Goal: Communication & Community: Answer question/provide support

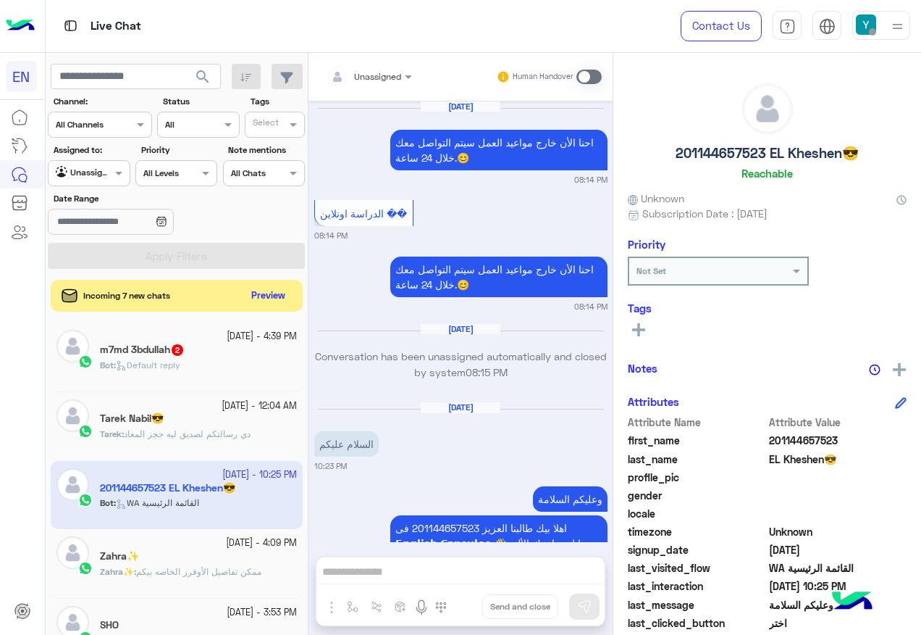
click at [229, 344] on div "m7md 3bdullah 2" at bounding box center [198, 350] width 197 height 15
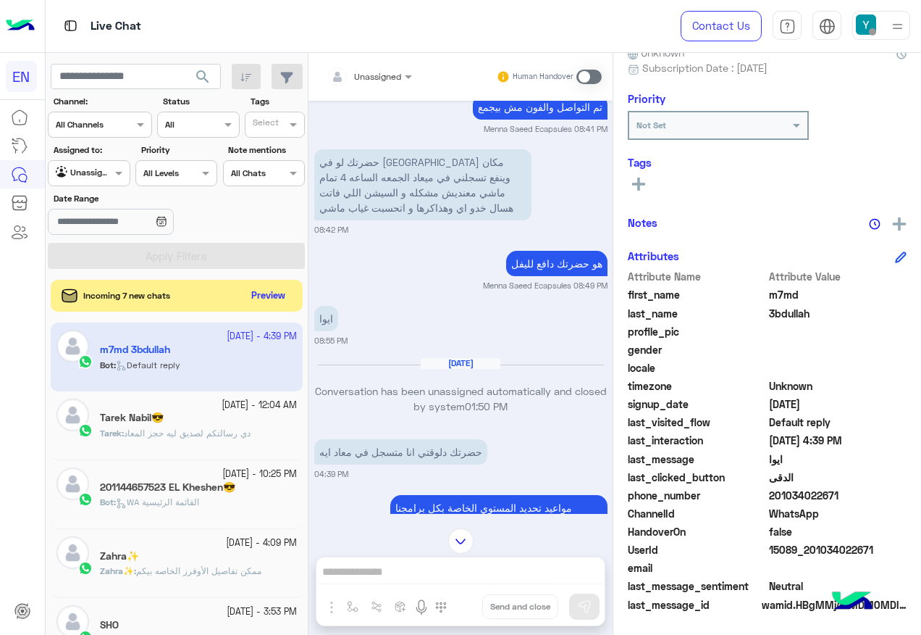
scroll to position [907, 0]
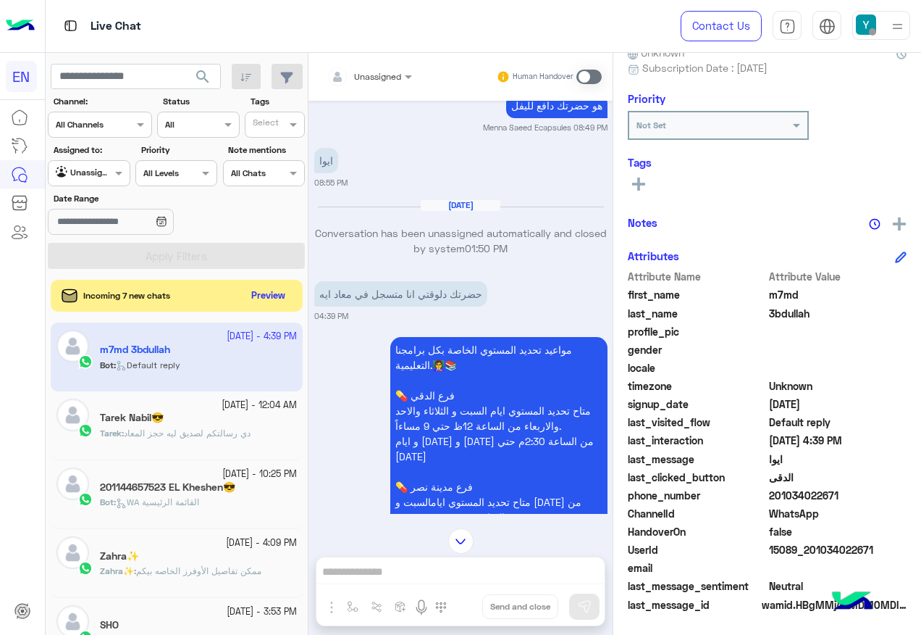
drag, startPoint x: 772, startPoint y: 493, endPoint x: 869, endPoint y: 493, distance: 97.1
click at [869, 493] on span "201034022671" at bounding box center [838, 495] width 138 height 15
copy span "01034022671"
click at [645, 189] on icon at bounding box center [638, 183] width 13 height 13
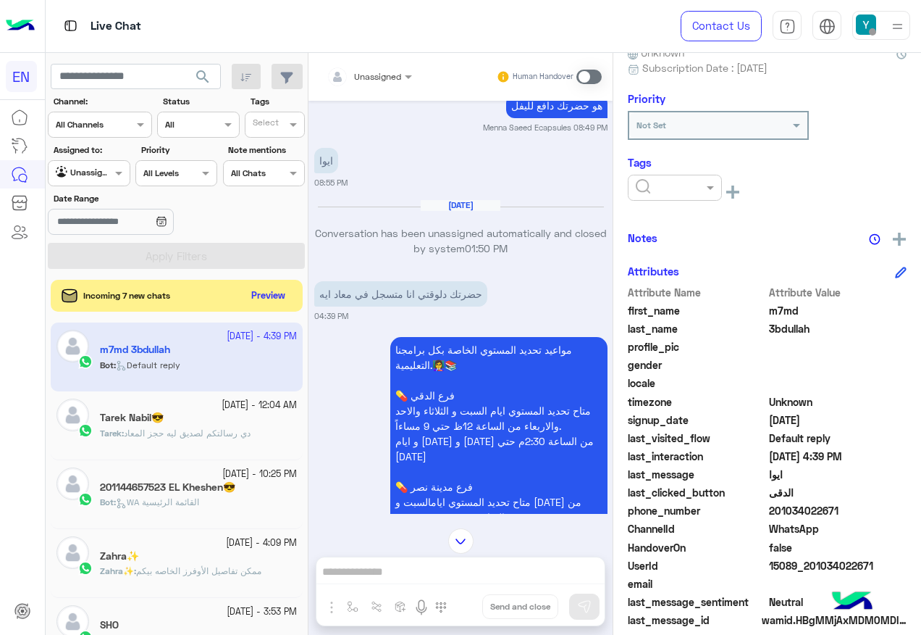
click at [666, 192] on div at bounding box center [675, 188] width 94 height 26
click at [667, 228] on span "Solved" at bounding box center [651, 223] width 33 height 12
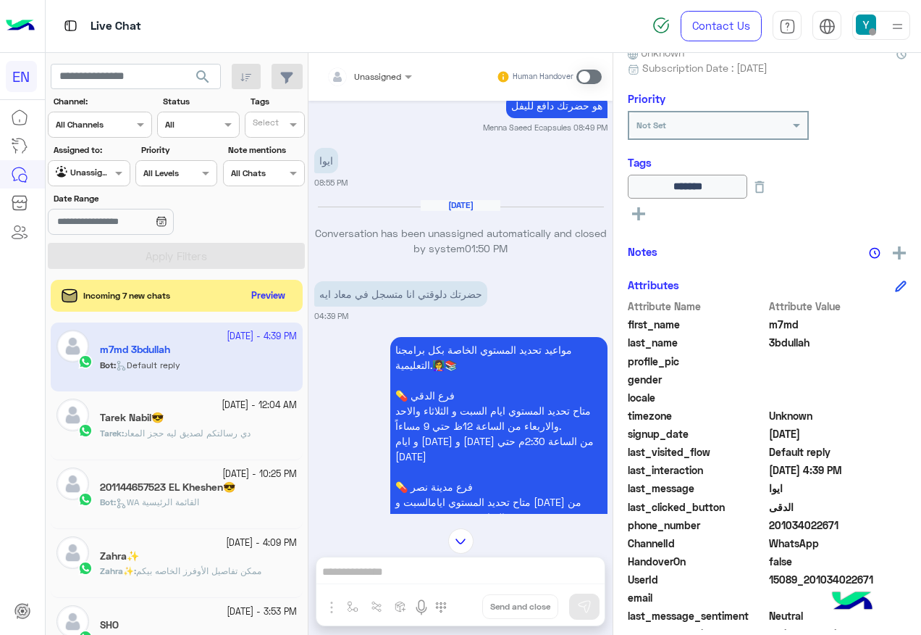
click at [245, 296] on div "Incoming 7 new chats Preview" at bounding box center [177, 296] width 252 height 32
click at [268, 296] on button "Preview" at bounding box center [269, 295] width 45 height 20
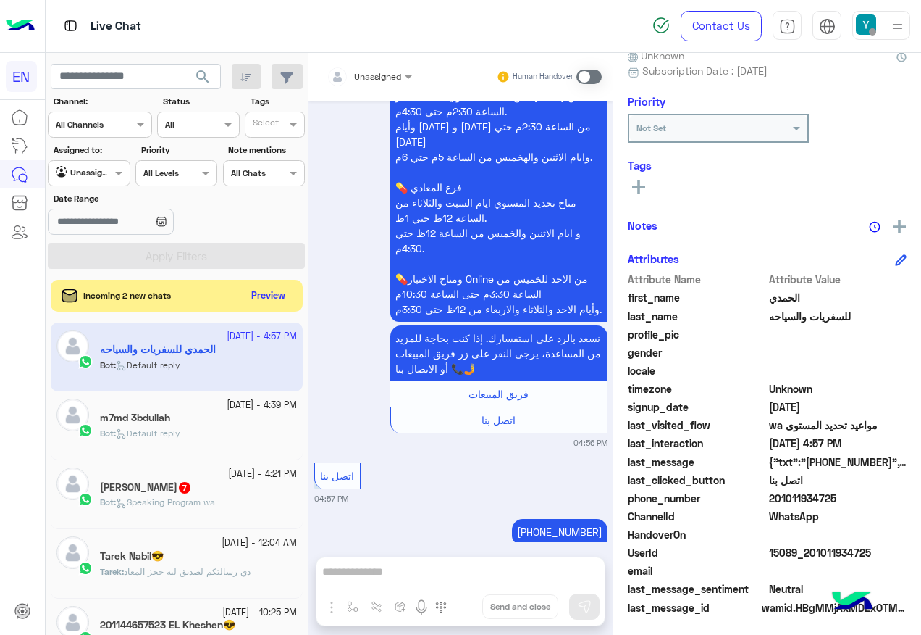
scroll to position [146, 0]
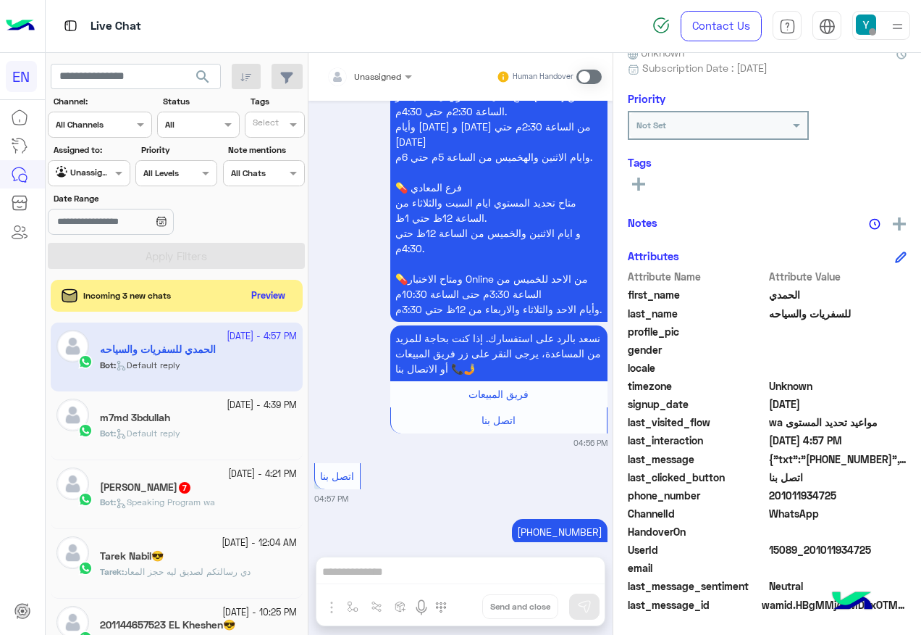
click at [239, 513] on div "Bot : Speaking Program wa" at bounding box center [198, 508] width 197 height 25
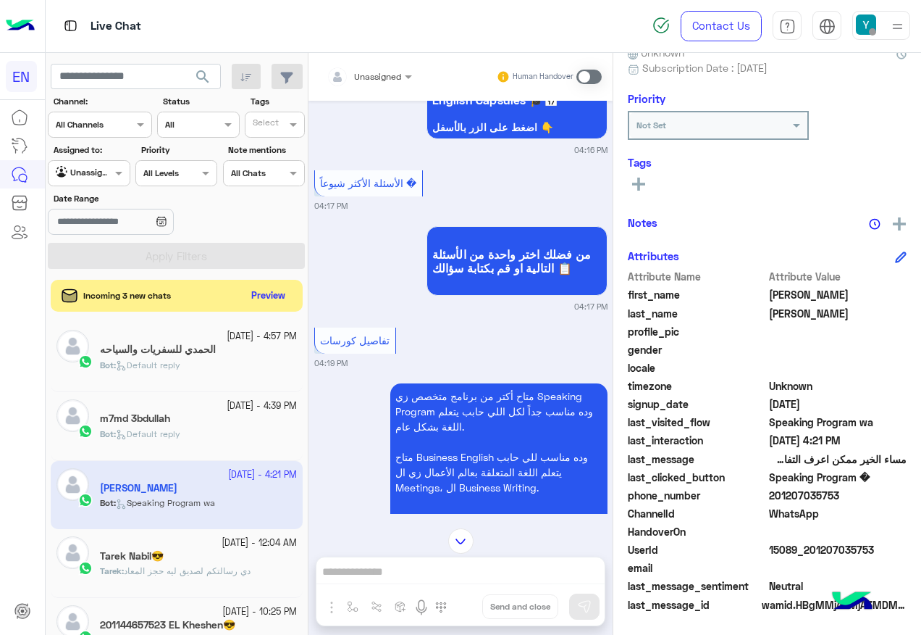
scroll to position [595, 0]
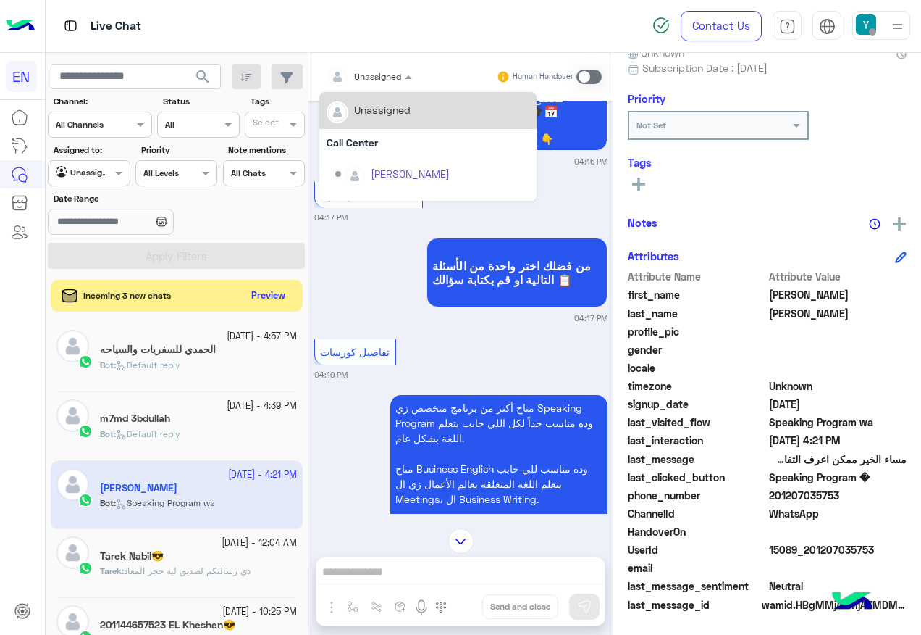
click at [388, 76] on div at bounding box center [369, 74] width 100 height 14
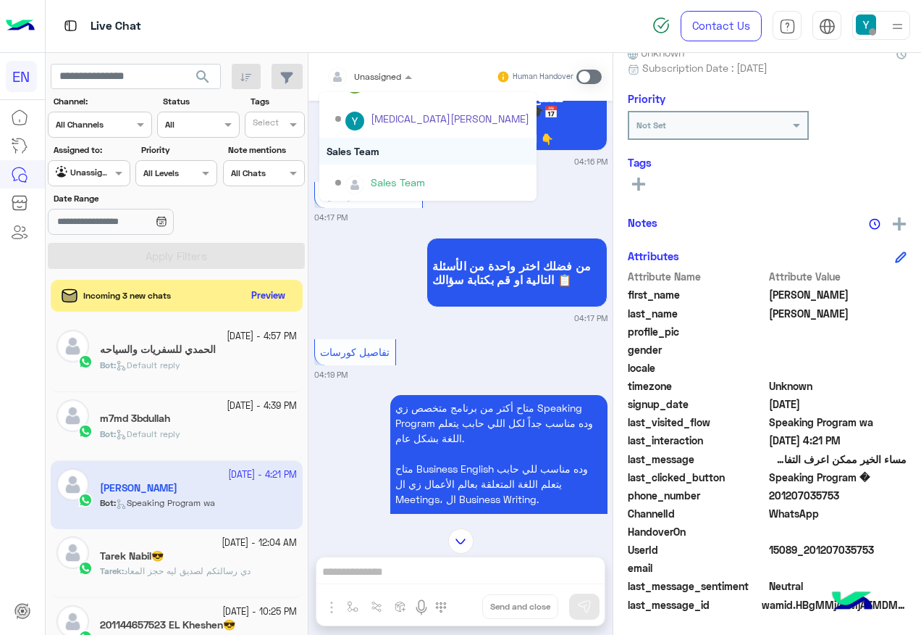
scroll to position [241, 0]
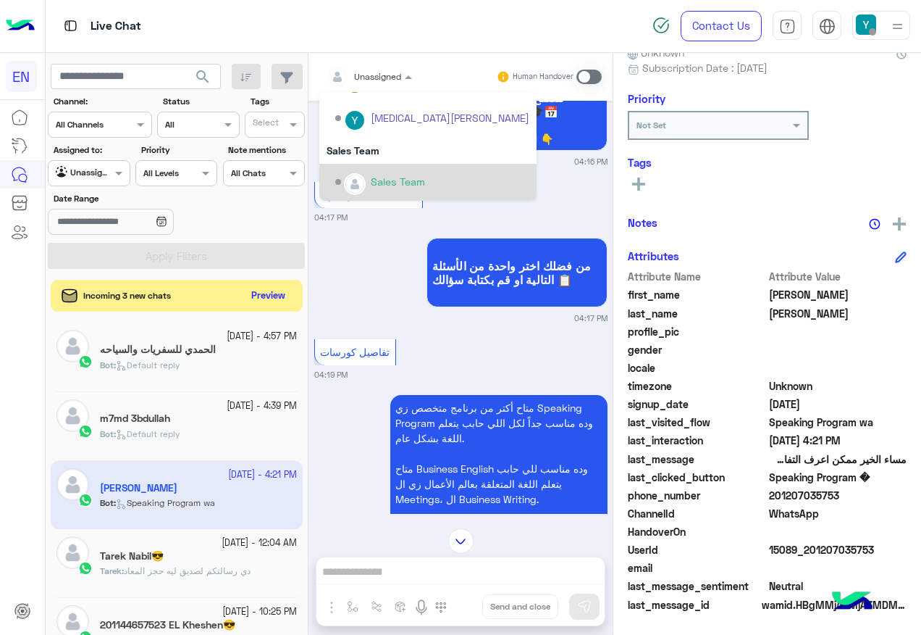
click at [396, 178] on div "Sales Team" at bounding box center [398, 181] width 54 height 15
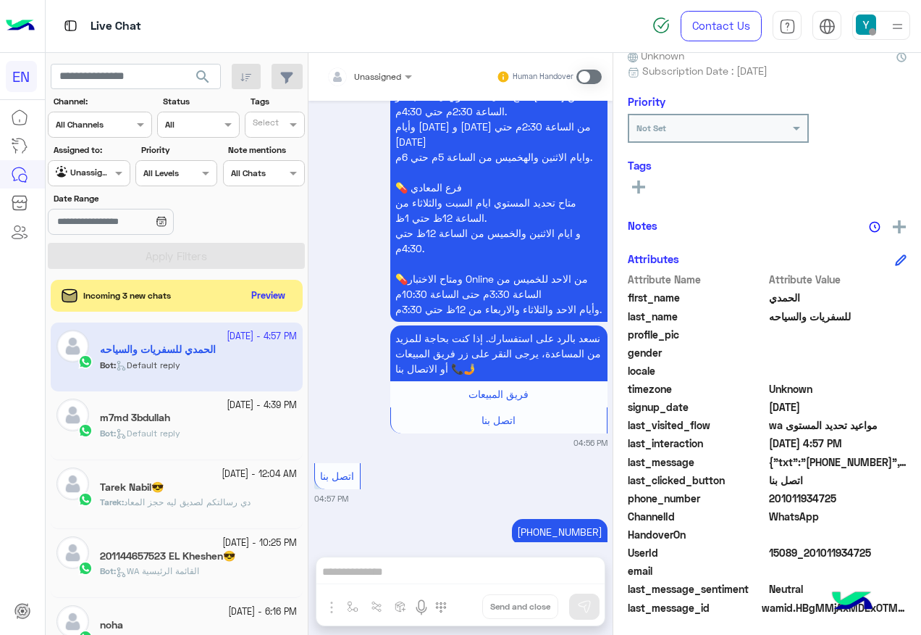
scroll to position [146, 0]
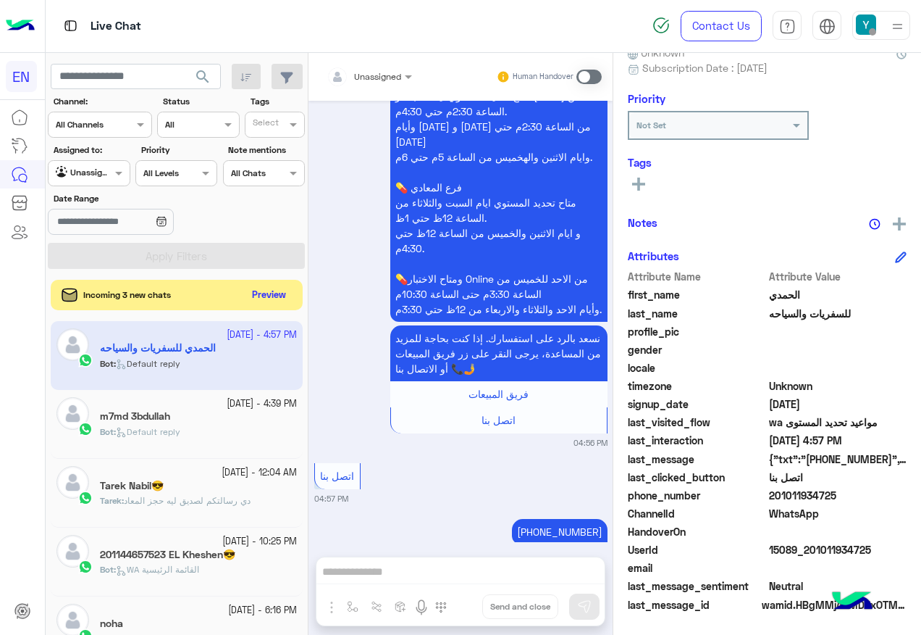
click at [276, 288] on button "Preview" at bounding box center [269, 295] width 45 height 20
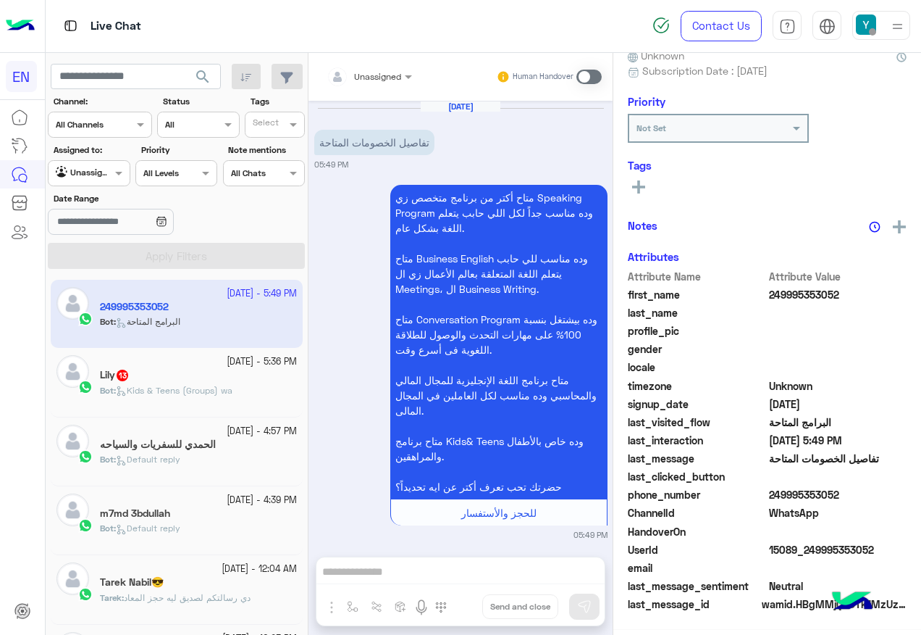
click at [386, 77] on div at bounding box center [369, 74] width 100 height 14
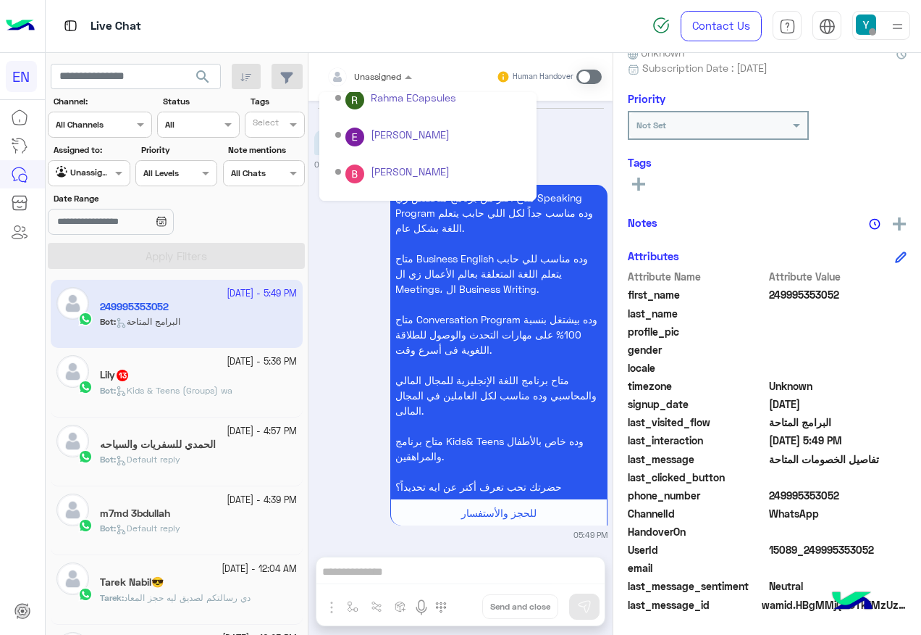
scroll to position [241, 0]
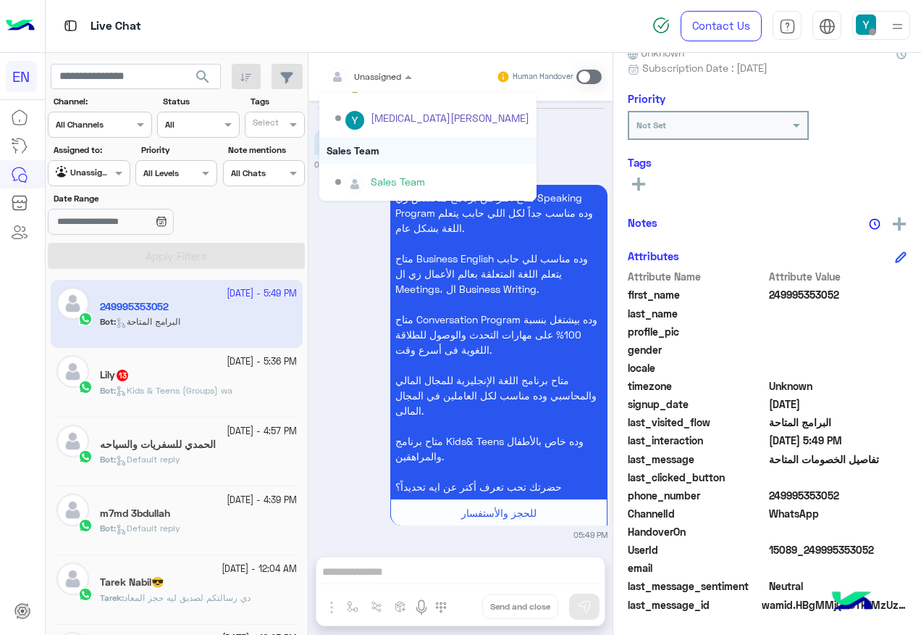
click at [404, 152] on div "Sales Team" at bounding box center [427, 150] width 217 height 27
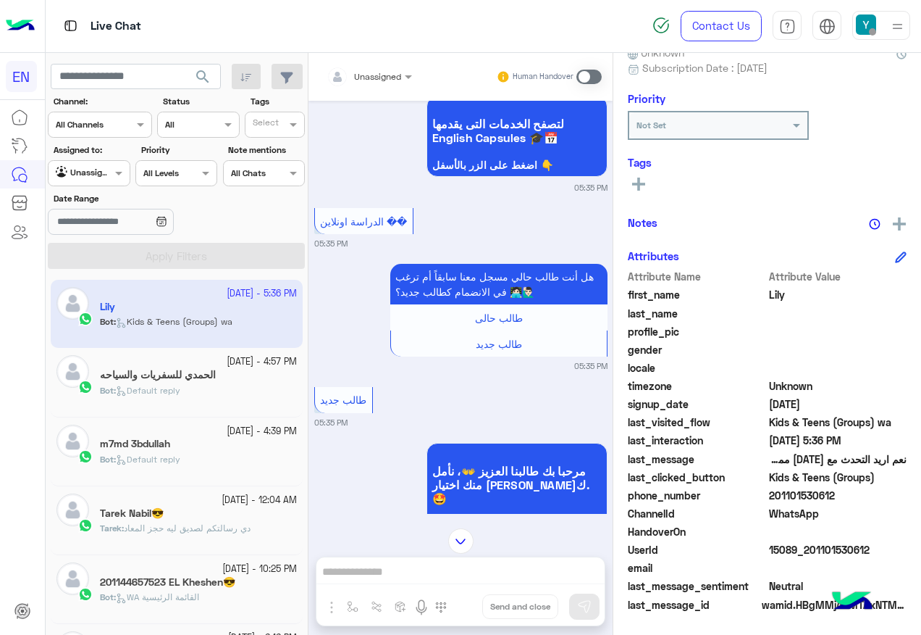
scroll to position [492, 0]
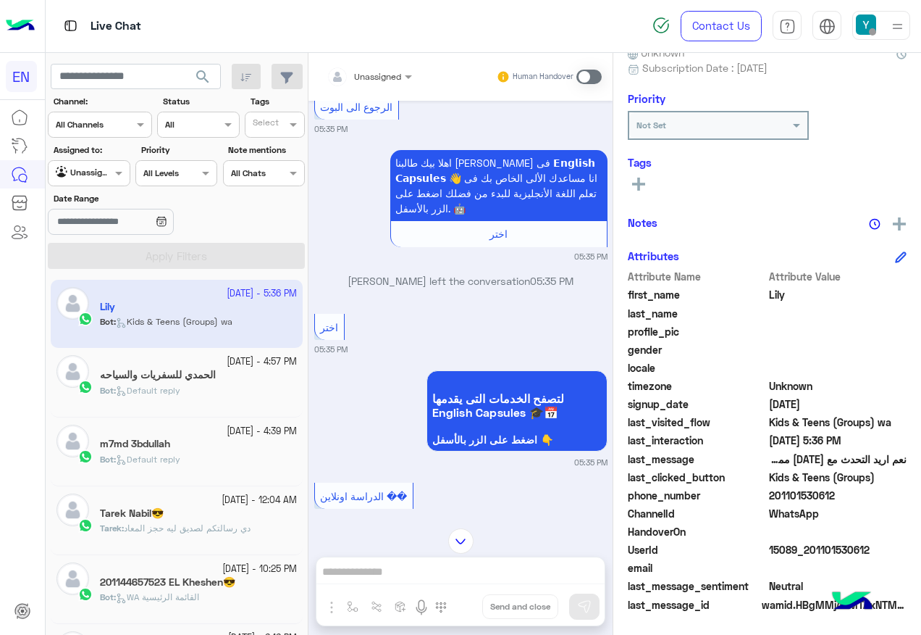
click at [383, 82] on div "Unassigned" at bounding box center [377, 76] width 47 height 13
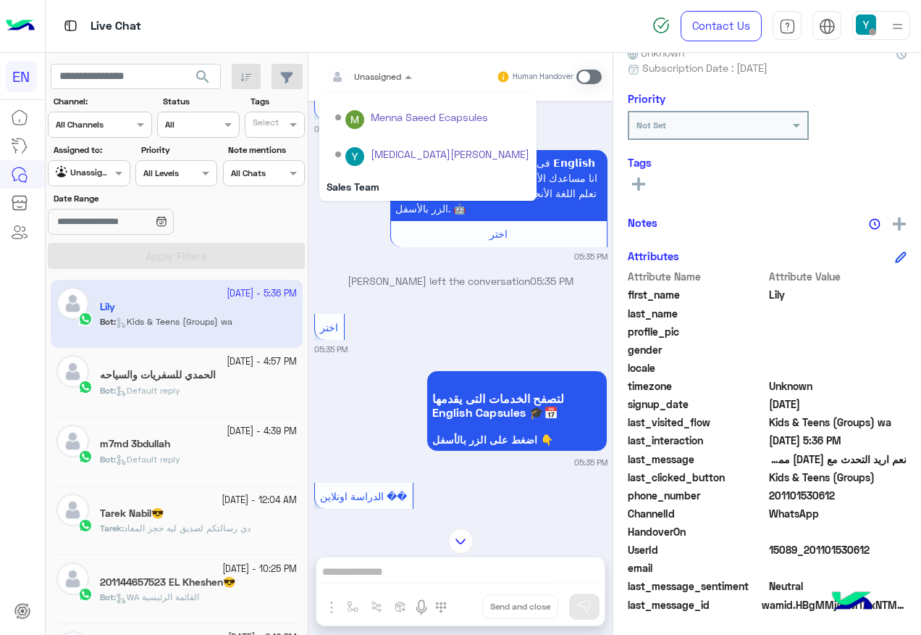
scroll to position [241, 0]
click at [388, 154] on div "Sales Team" at bounding box center [427, 150] width 217 height 27
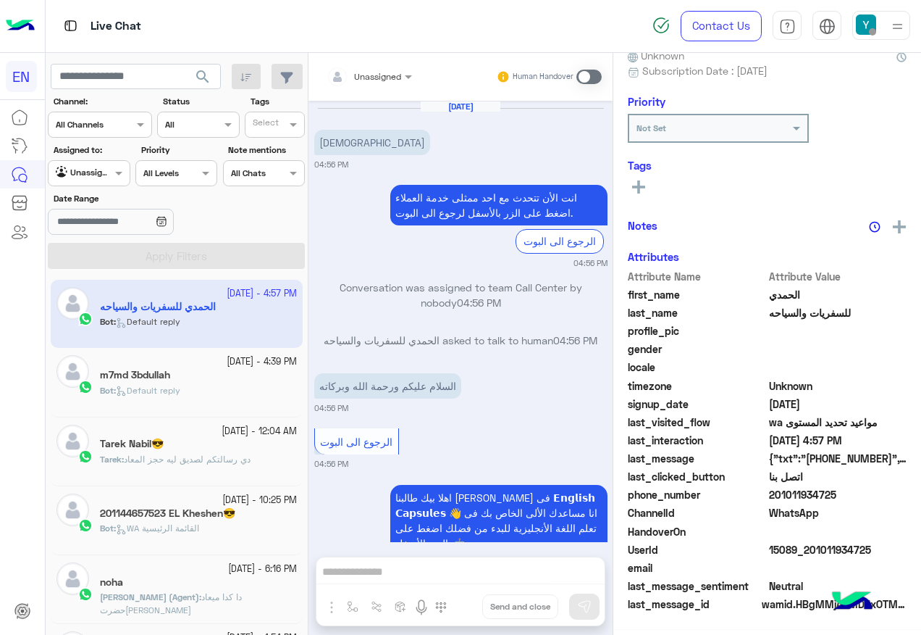
scroll to position [1447, 0]
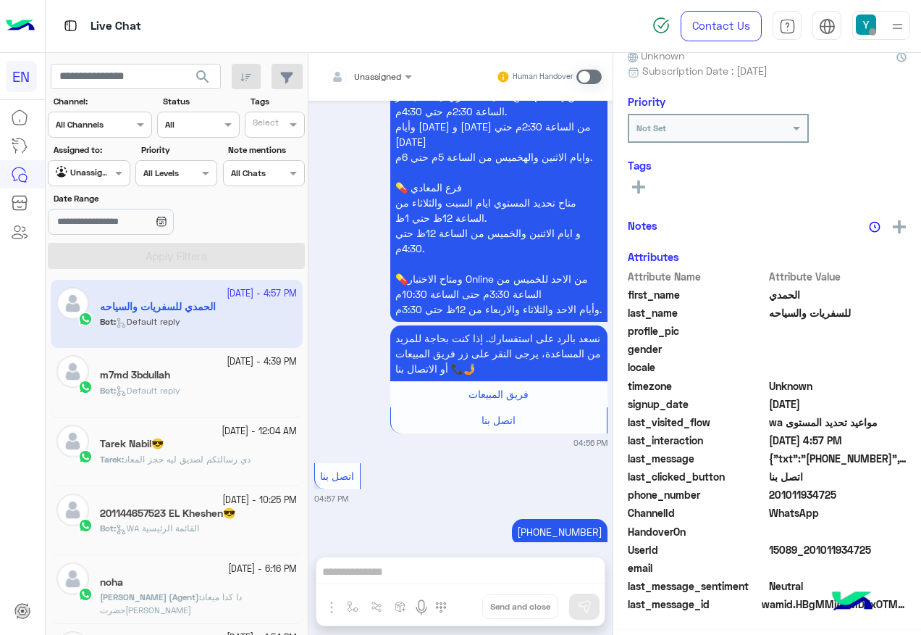
click at [106, 205] on div "Date Range" at bounding box center [133, 215] width 170 height 46
click at [106, 176] on div at bounding box center [89, 171] width 80 height 14
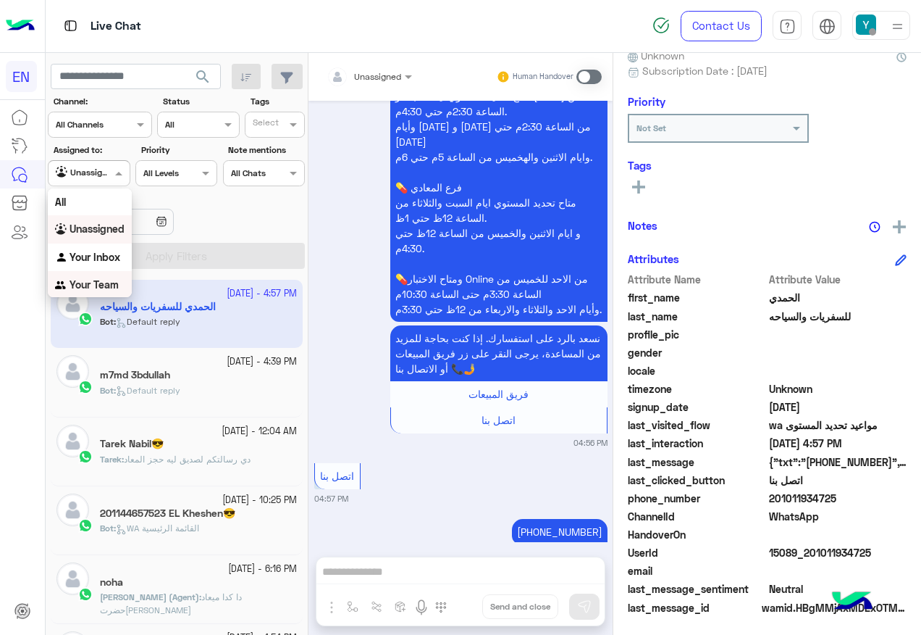
scroll to position [146, 0]
click at [112, 273] on div "Your Team" at bounding box center [90, 285] width 84 height 28
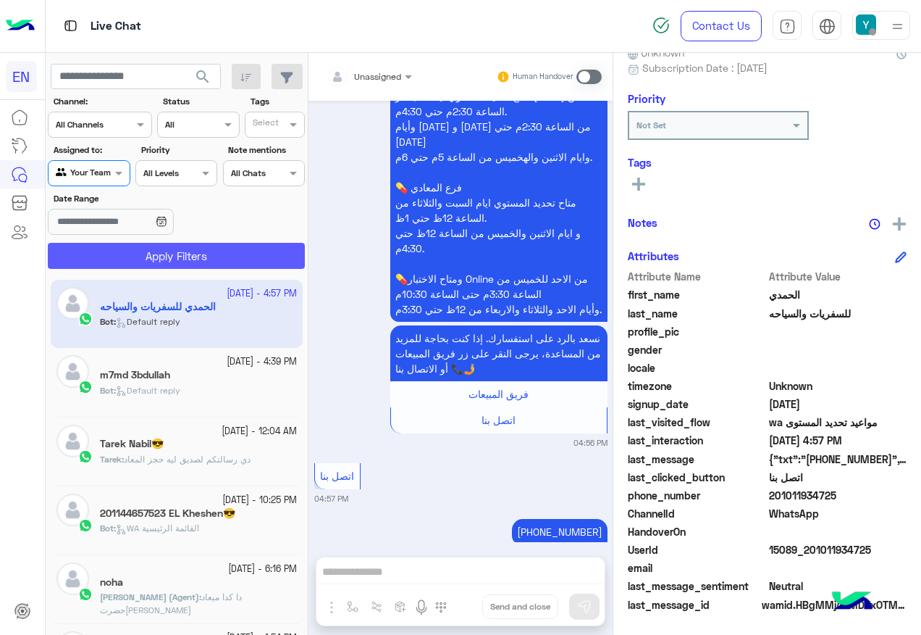
click at [112, 268] on button "Apply Filters" at bounding box center [176, 256] width 257 height 26
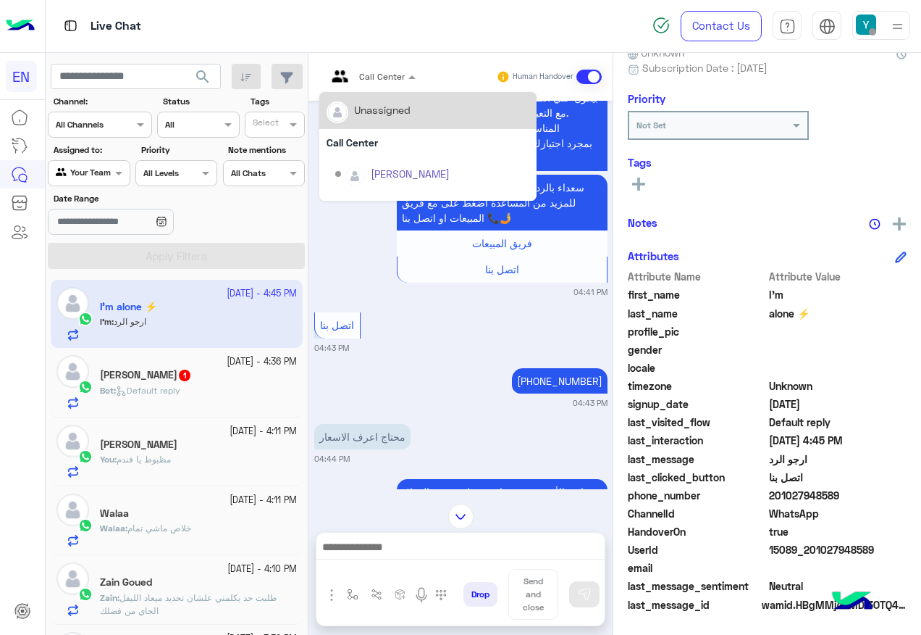
click at [367, 78] on input "text" at bounding box center [354, 74] width 54 height 13
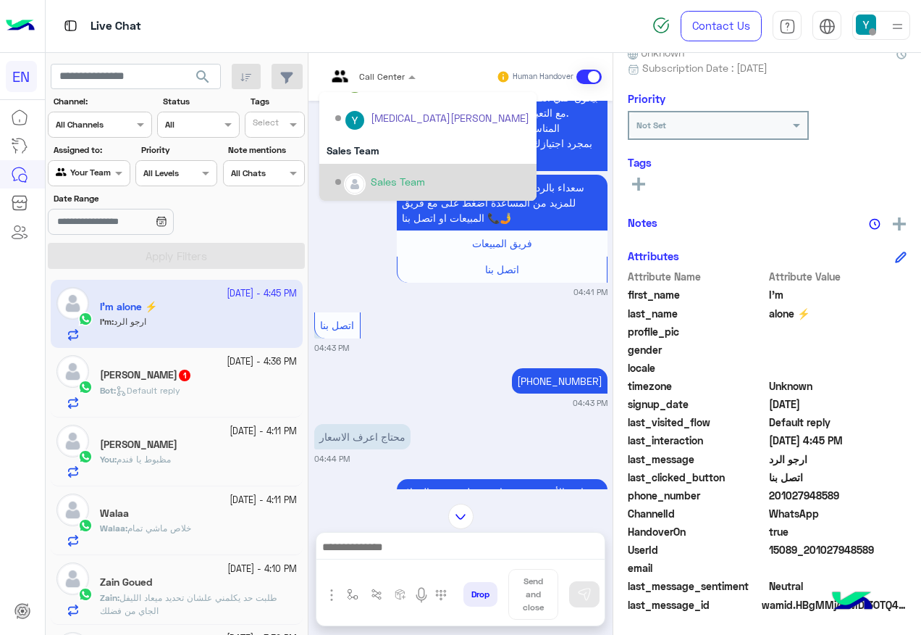
click at [372, 170] on div "Sales Team" at bounding box center [432, 182] width 194 height 25
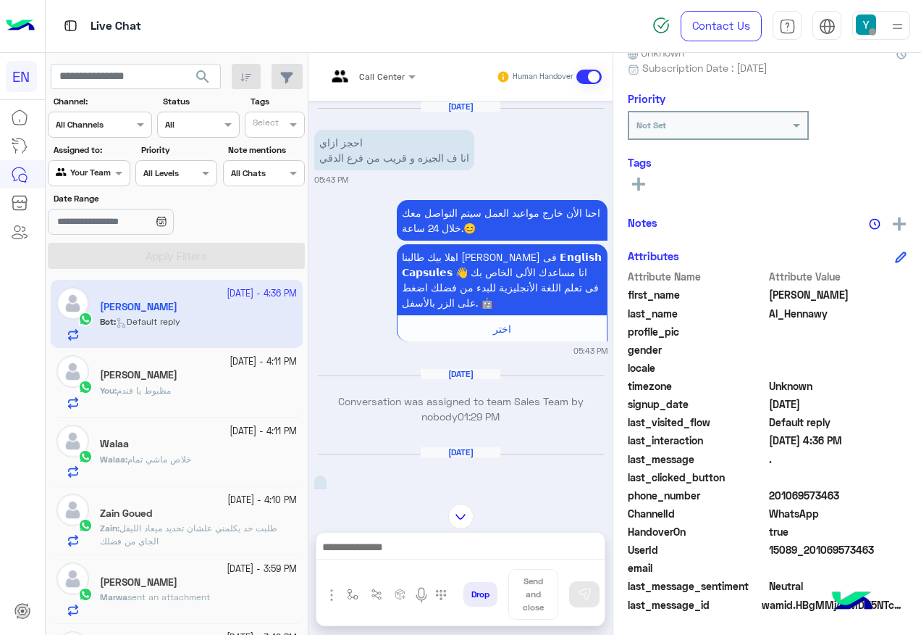
click at [396, 85] on div "Call Center" at bounding box center [366, 76] width 78 height 35
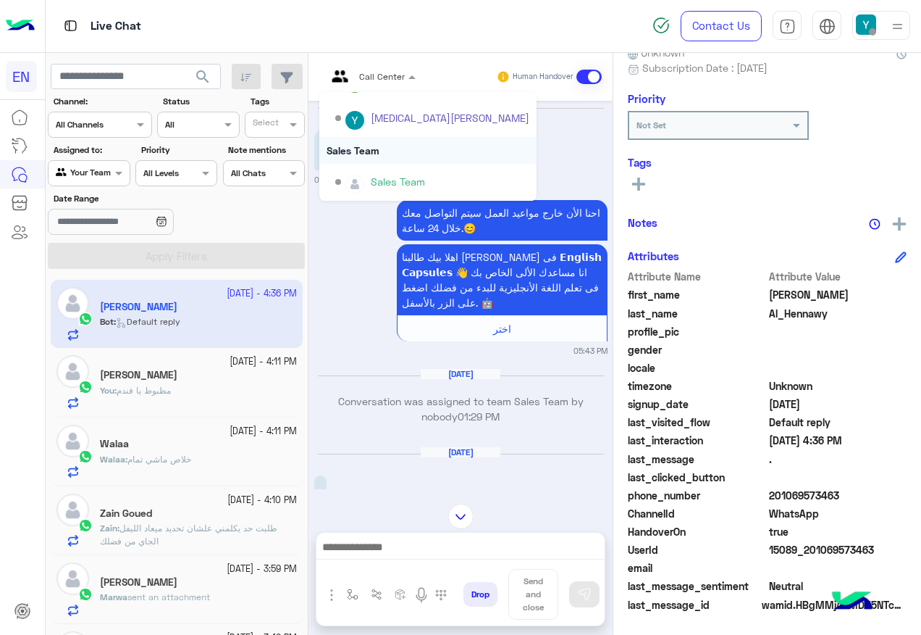
click at [395, 153] on div "Sales Team" at bounding box center [427, 150] width 217 height 27
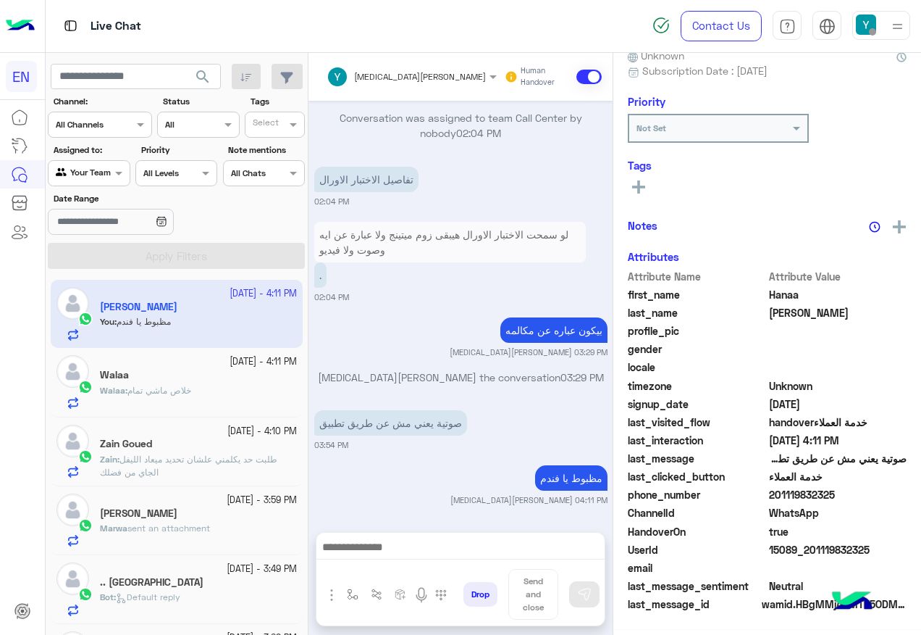
click at [95, 160] on div "Agent Filter Your Team" at bounding box center [89, 173] width 82 height 26
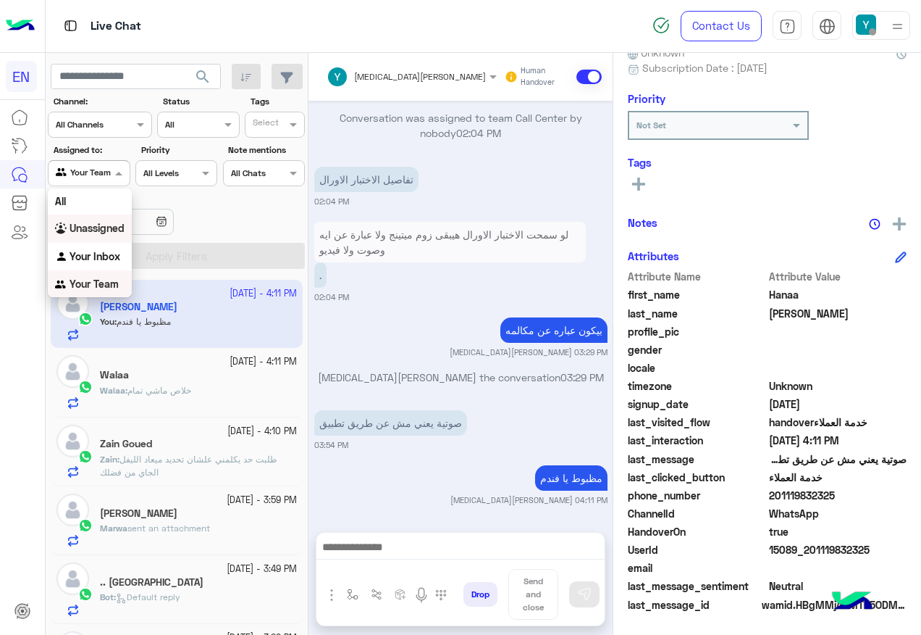
click at [104, 228] on b "Unassigned" at bounding box center [97, 228] width 55 height 12
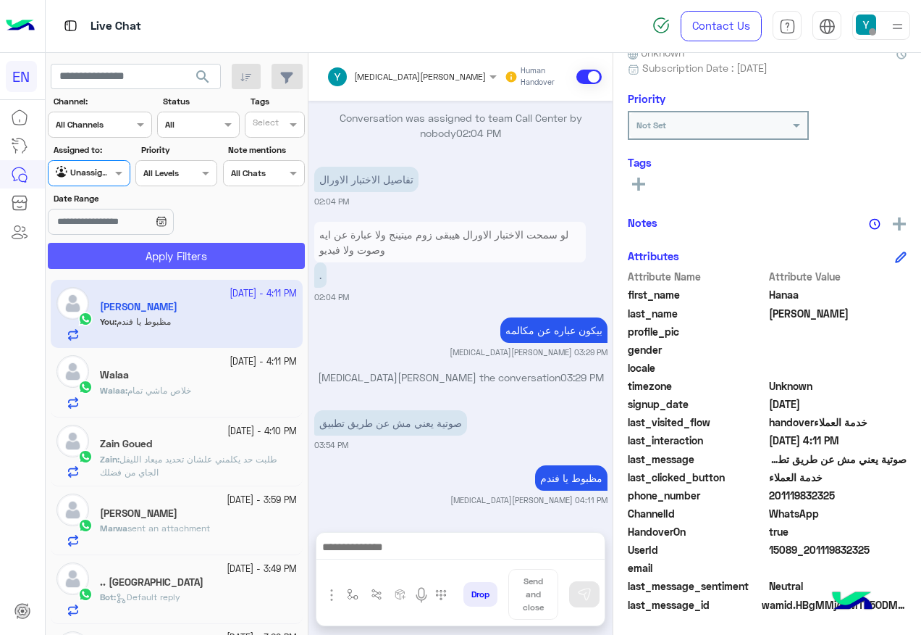
click at [121, 257] on button "Apply Filters" at bounding box center [176, 256] width 257 height 26
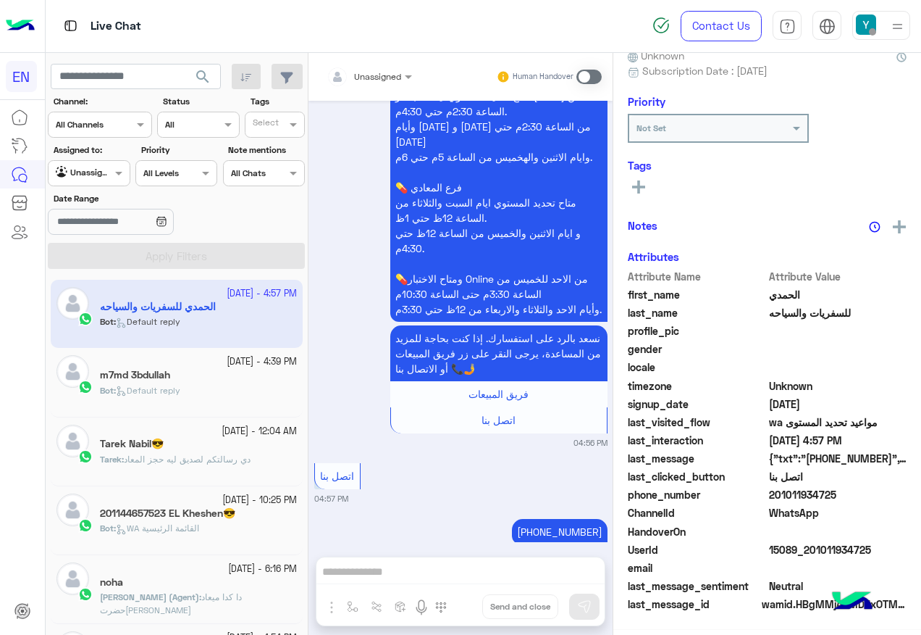
click at [101, 161] on div "Agent Filter Unassigned" at bounding box center [89, 173] width 82 height 26
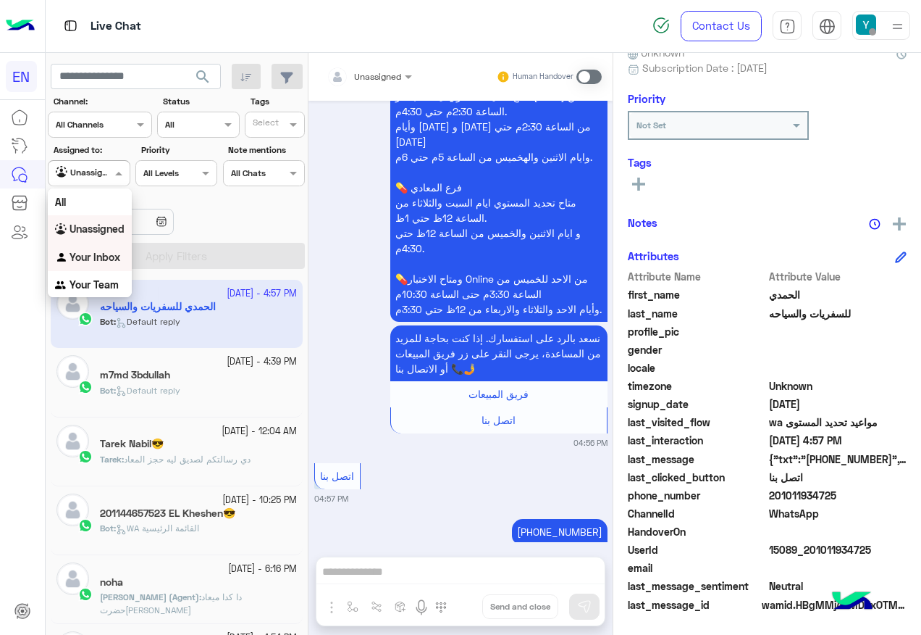
click at [109, 255] on b "Your Inbox" at bounding box center [95, 257] width 51 height 12
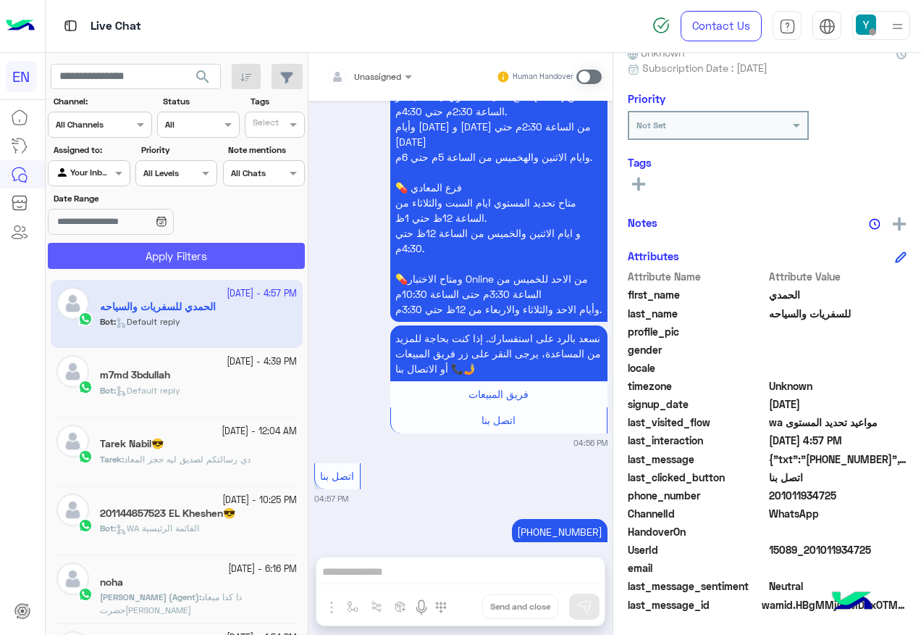
click at [193, 252] on button "Apply Filters" at bounding box center [176, 256] width 257 height 26
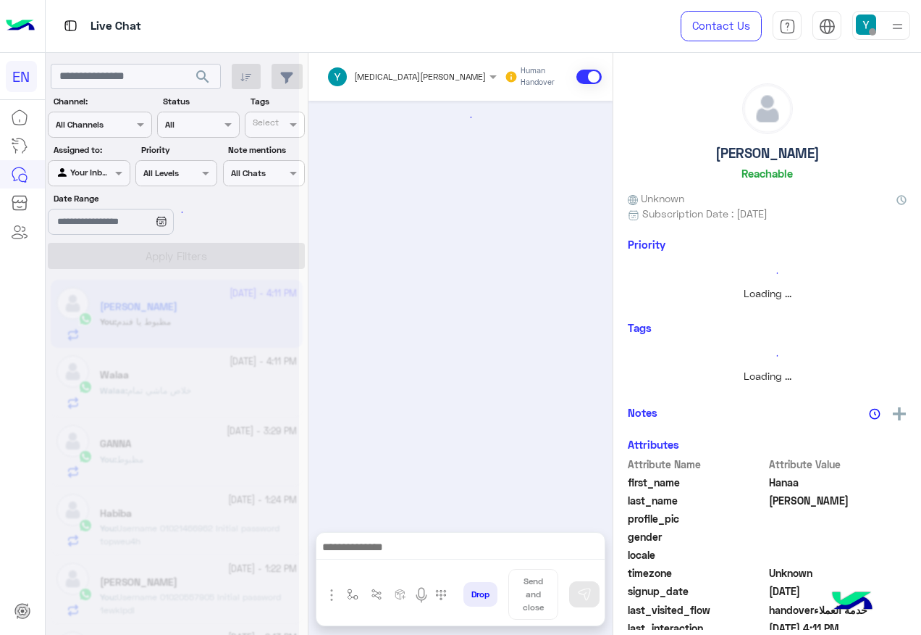
scroll to position [854, 0]
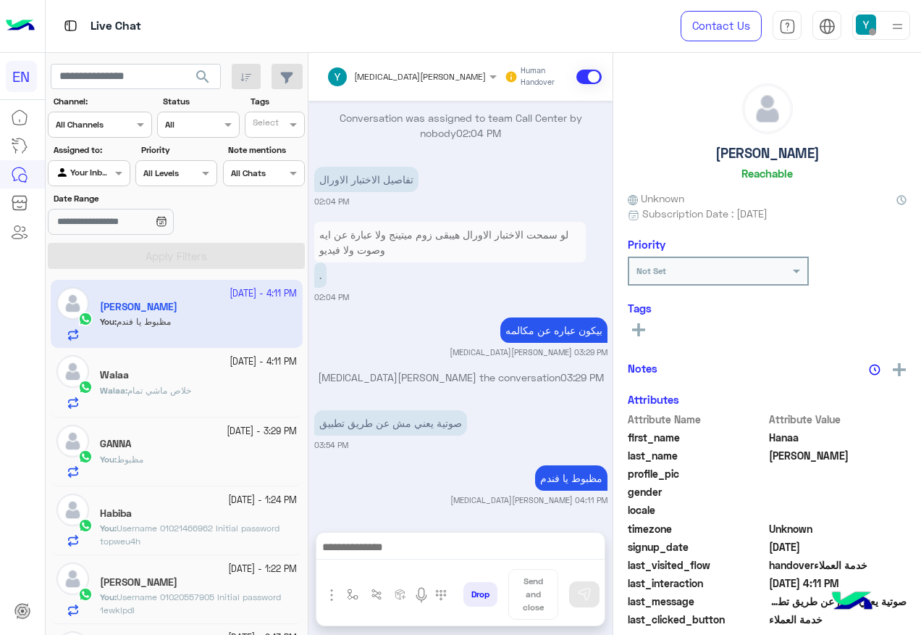
click at [93, 174] on div at bounding box center [89, 171] width 80 height 14
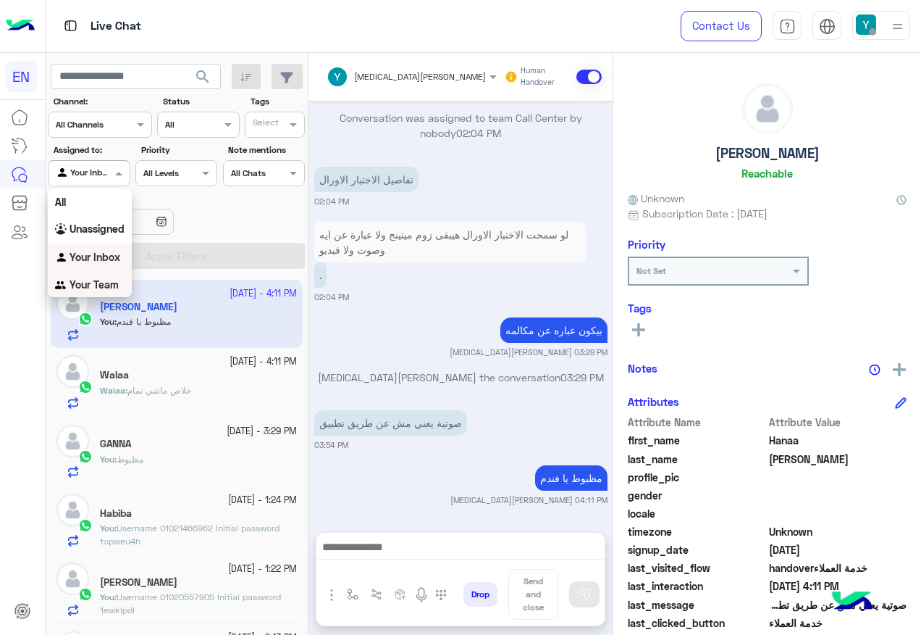
click at [96, 275] on div "Your Team" at bounding box center [90, 285] width 84 height 28
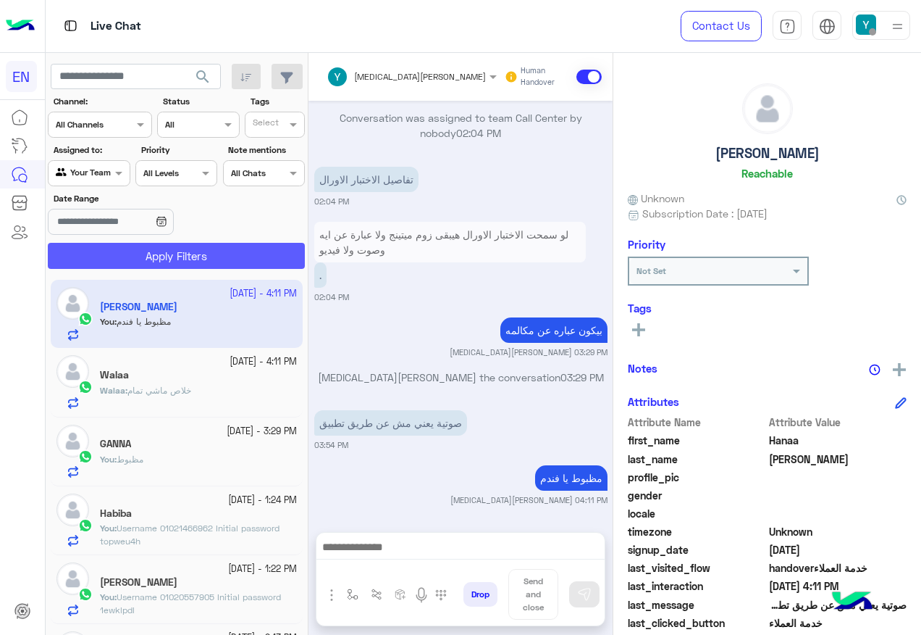
click at [136, 238] on section "Channel: Channel All Channels Status Channel All Tags Select Assigned to: Agent…" at bounding box center [177, 182] width 241 height 174
click at [134, 248] on button "Apply Filters" at bounding box center [176, 256] width 257 height 26
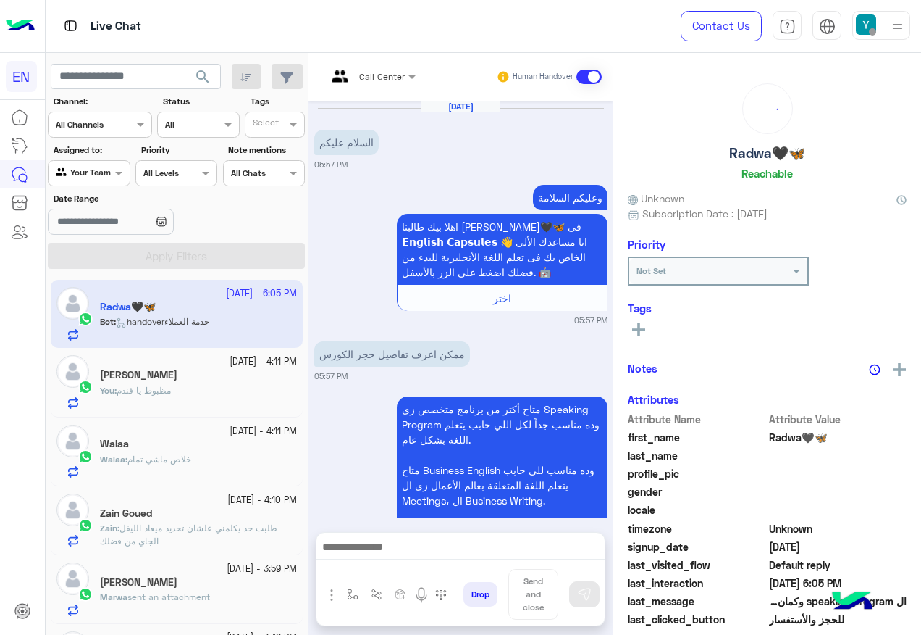
scroll to position [632, 0]
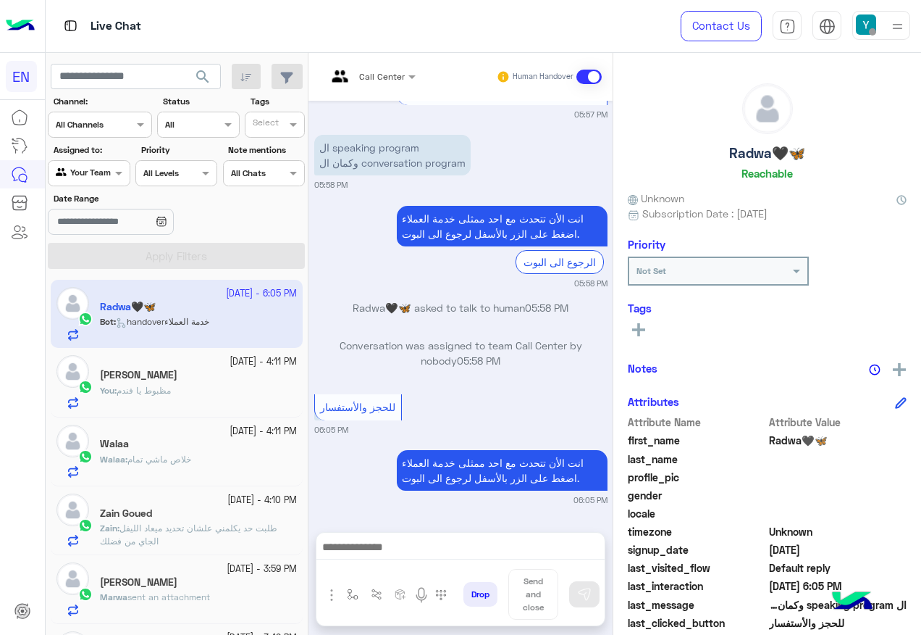
click at [375, 70] on input "text" at bounding box center [354, 74] width 54 height 13
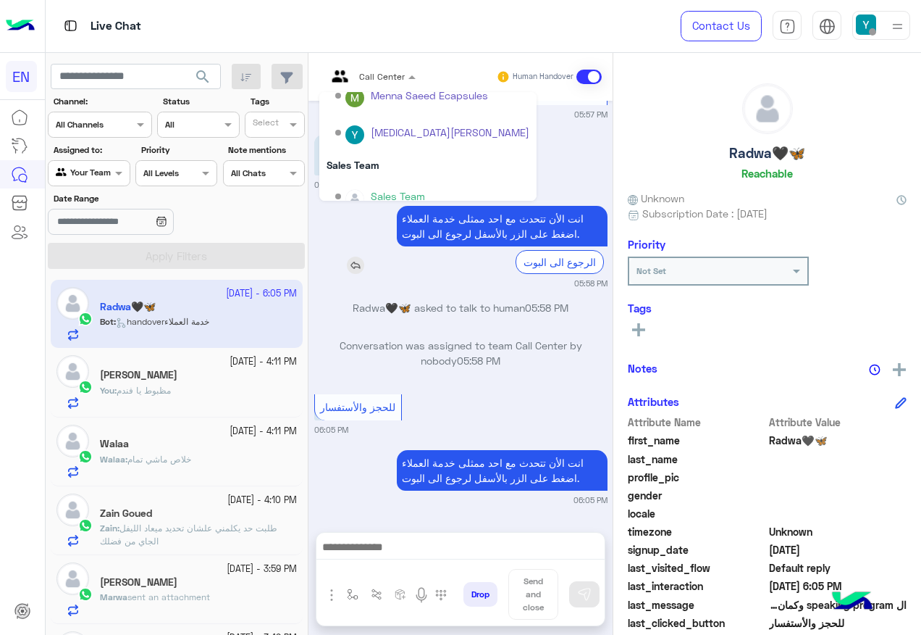
scroll to position [241, 0]
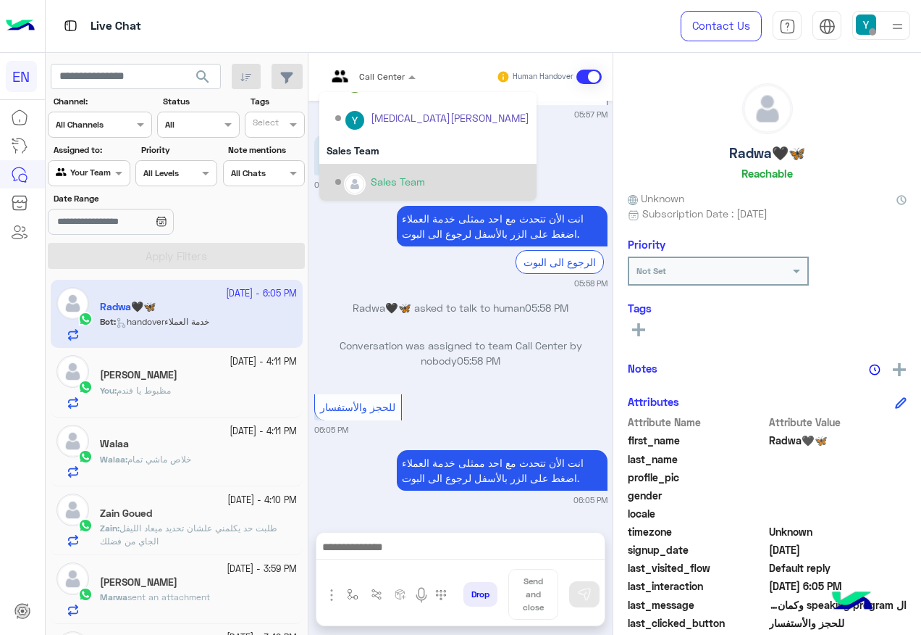
click at [385, 173] on div "Sales Team" at bounding box center [432, 182] width 194 height 25
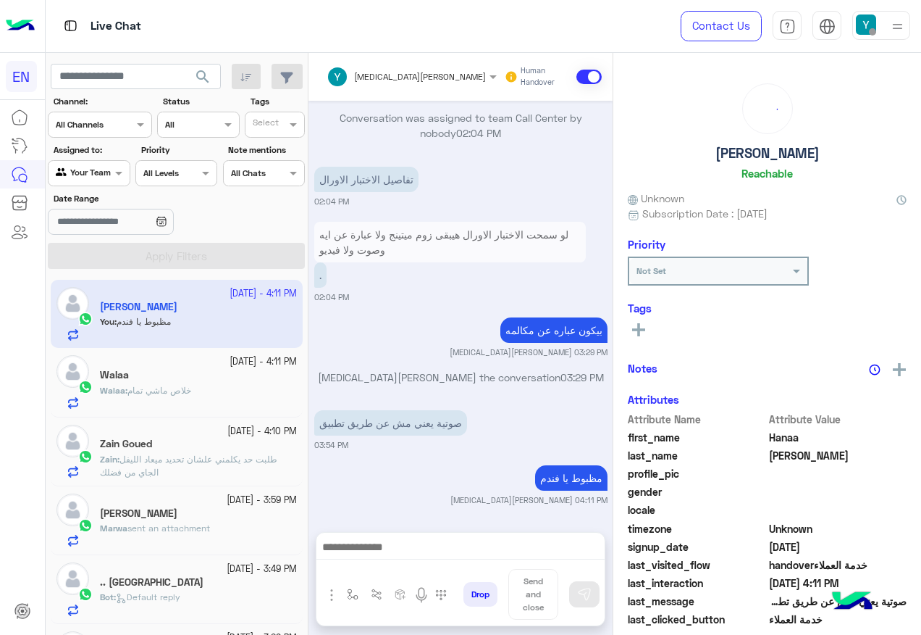
click at [88, 176] on input "text" at bounding box center [72, 171] width 33 height 13
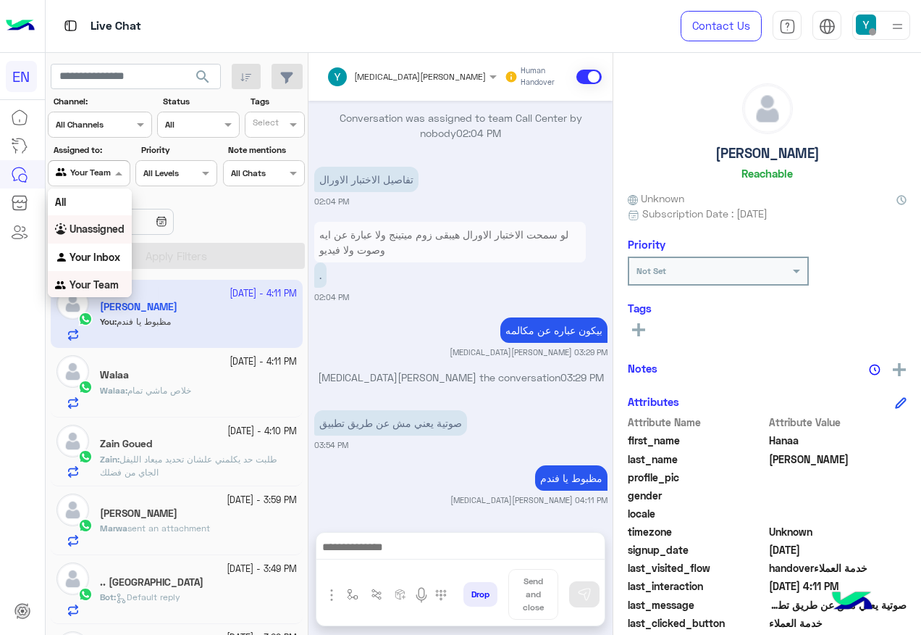
scroll to position [2, 0]
click at [88, 248] on b "Your Inbox" at bounding box center [95, 254] width 51 height 12
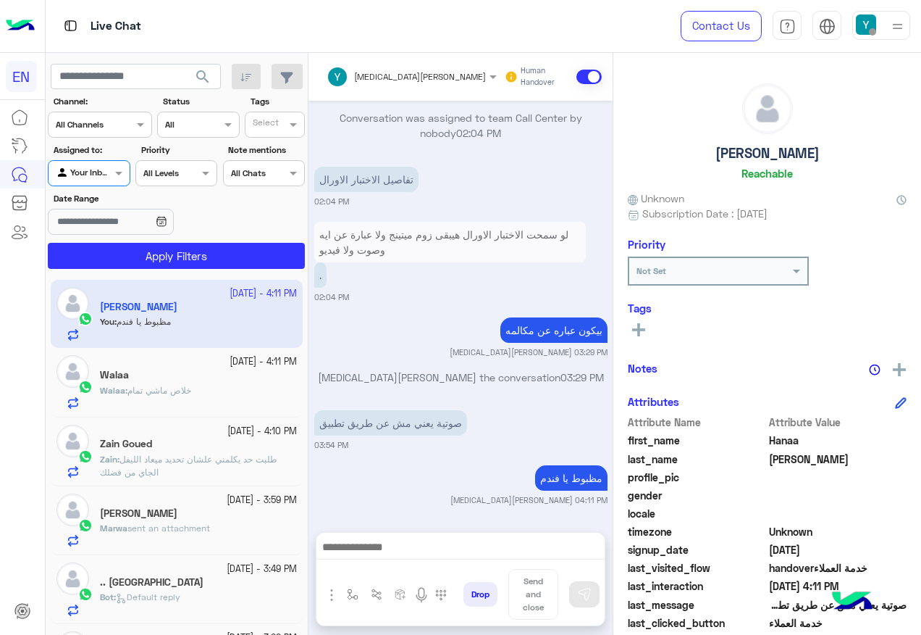
click at [104, 240] on section "Channel: Channel All Channels Status Channel All Tags Select Assigned to: Agent…" at bounding box center [177, 182] width 241 height 174
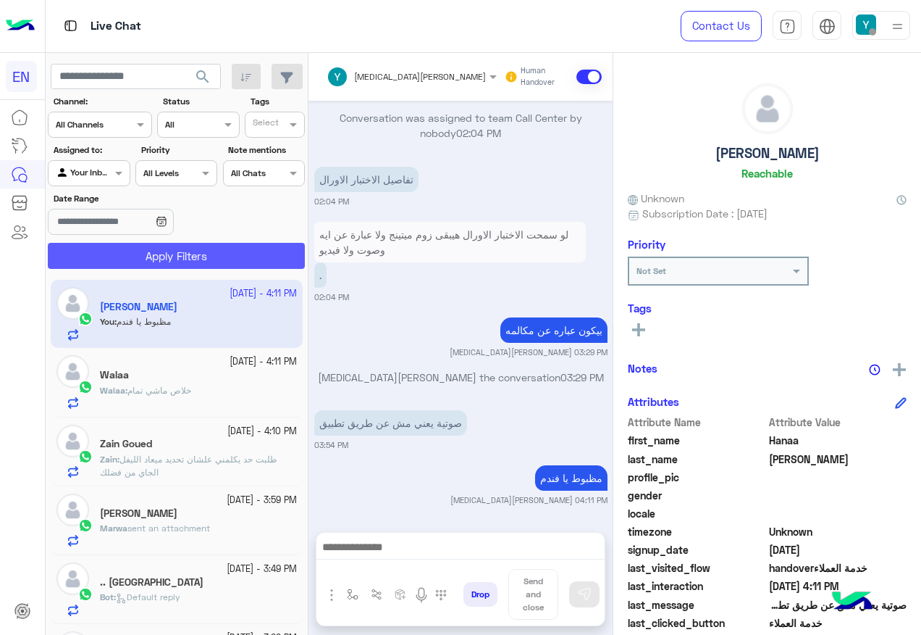
click at [105, 246] on button "Apply Filters" at bounding box center [176, 256] width 257 height 26
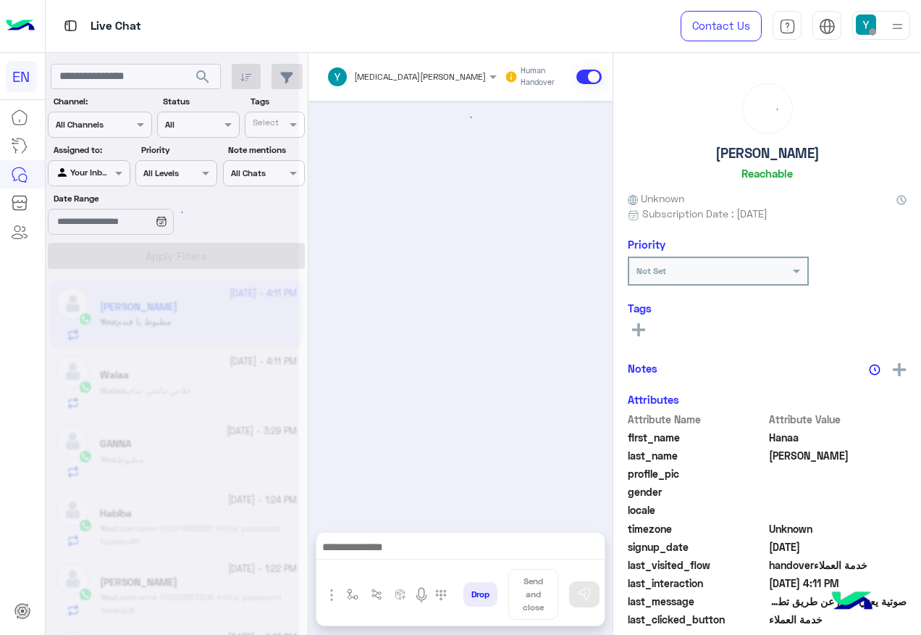
scroll to position [854, 0]
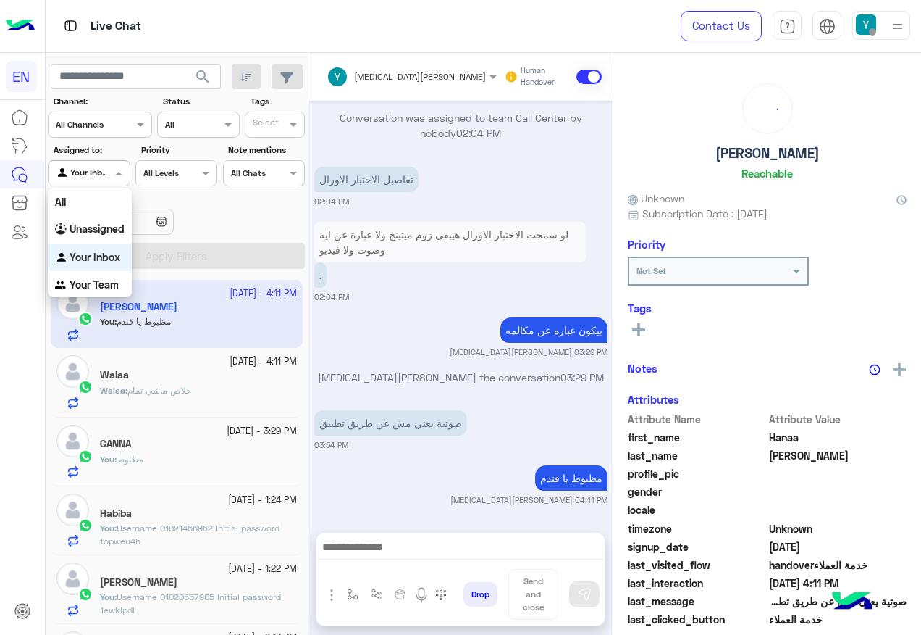
drag, startPoint x: 83, startPoint y: 168, endPoint x: 93, endPoint y: 300, distance: 132.2
click at [83, 173] on input "text" at bounding box center [72, 171] width 33 height 13
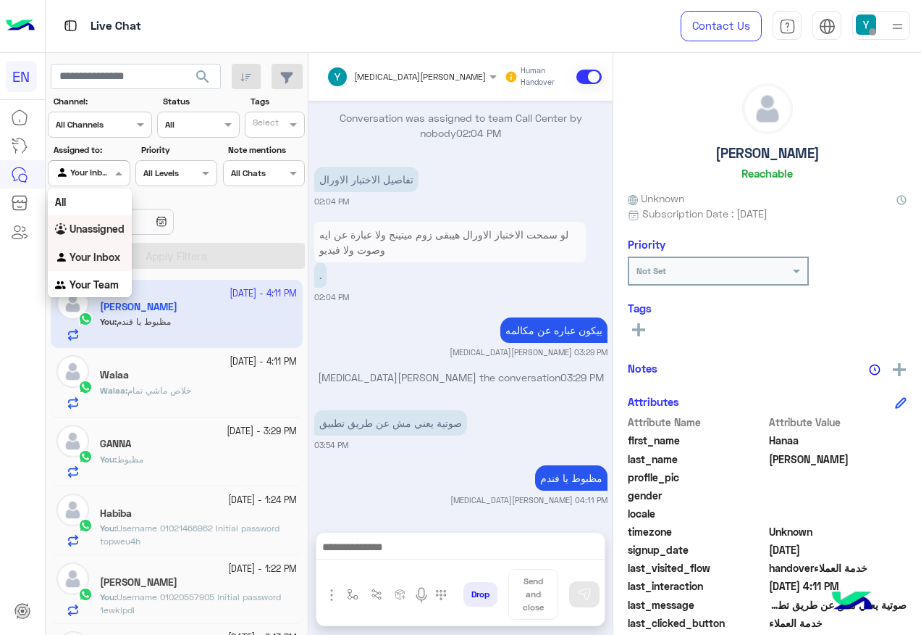
drag, startPoint x: 97, startPoint y: 225, endPoint x: 156, endPoint y: 302, distance: 96.6
click at [97, 224] on b "Unassigned" at bounding box center [97, 228] width 55 height 12
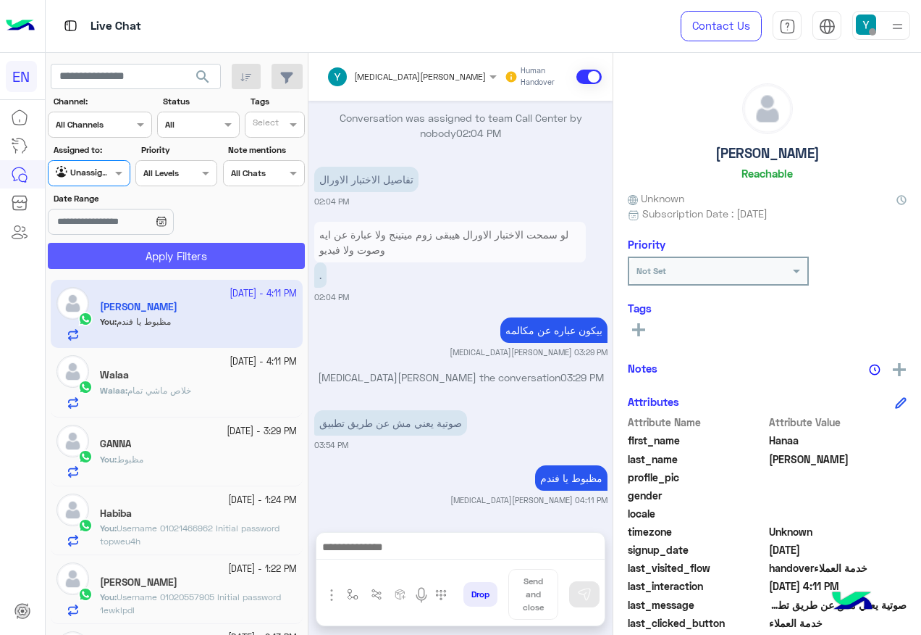
click at [163, 266] on button "Apply Filters" at bounding box center [176, 256] width 257 height 26
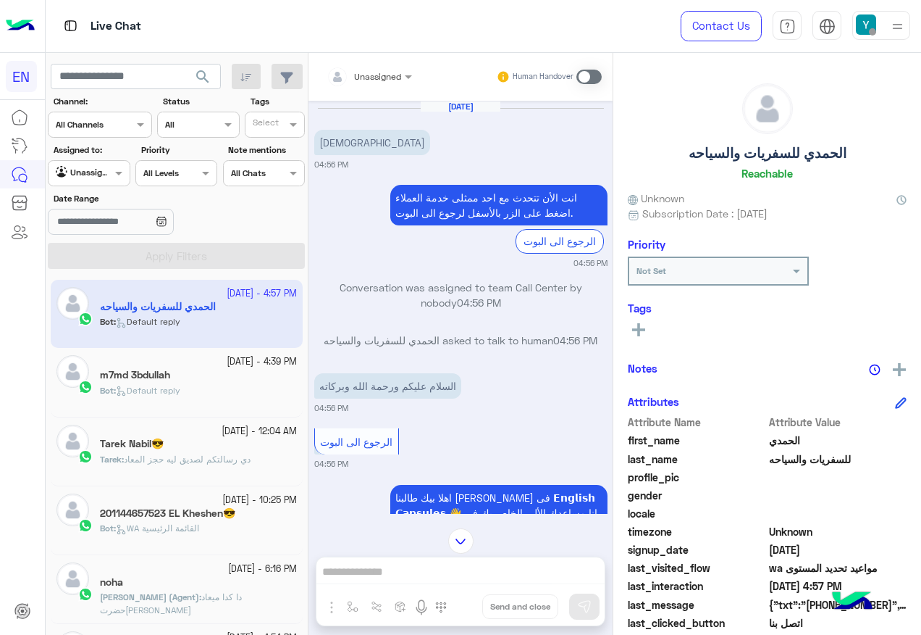
click at [371, 70] on input "text" at bounding box center [352, 74] width 51 height 13
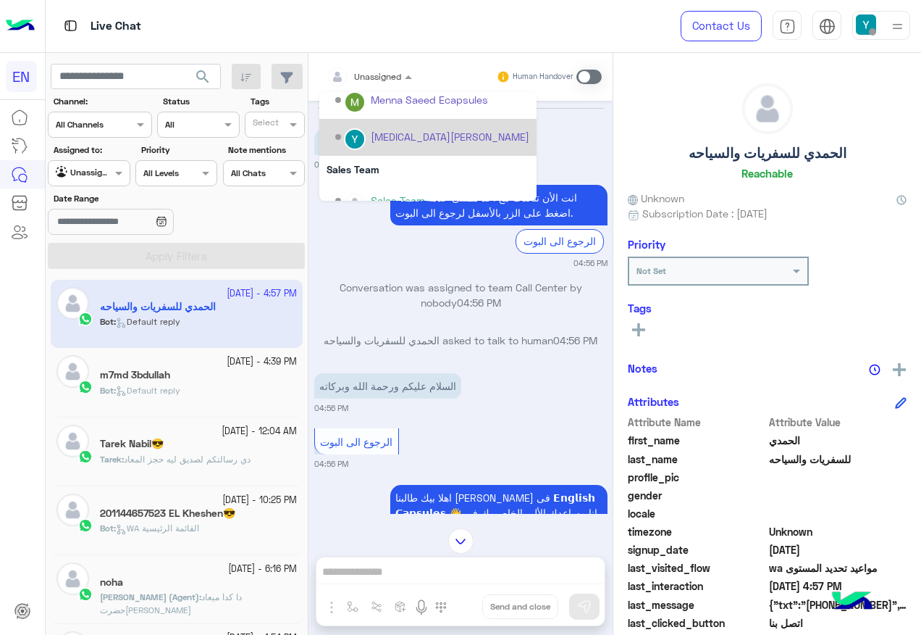
scroll to position [241, 0]
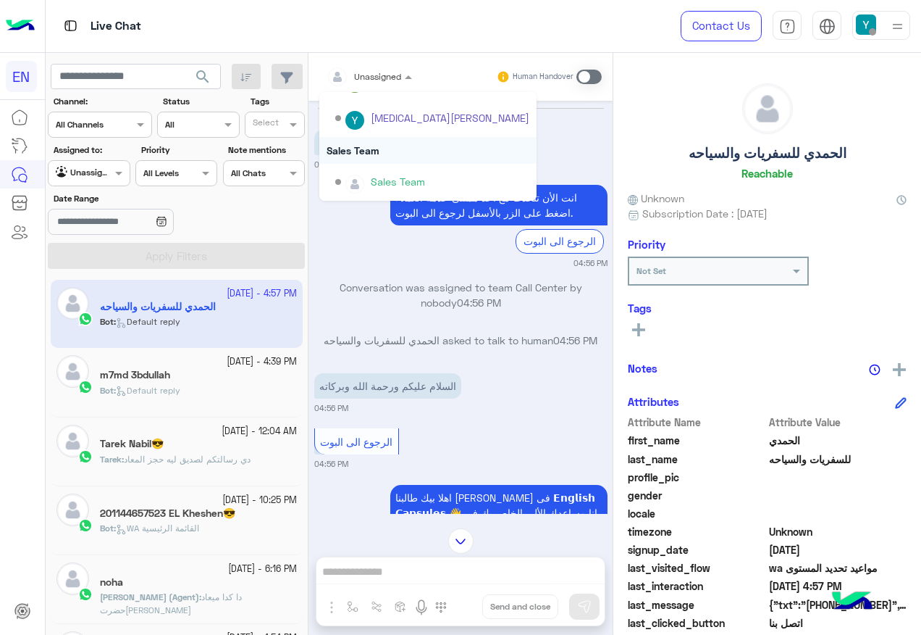
click at [369, 150] on div "Sales Team" at bounding box center [427, 150] width 217 height 27
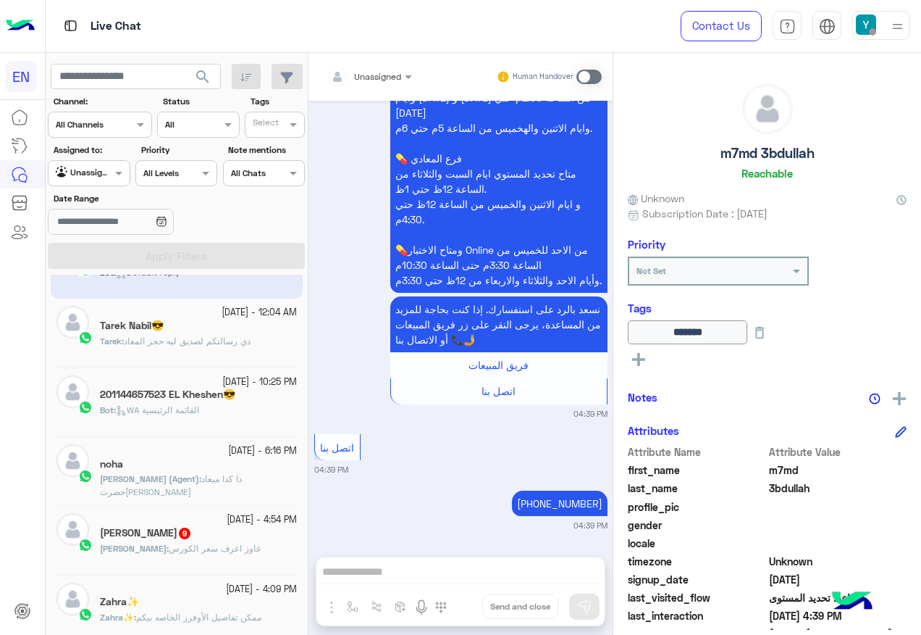
scroll to position [72, 0]
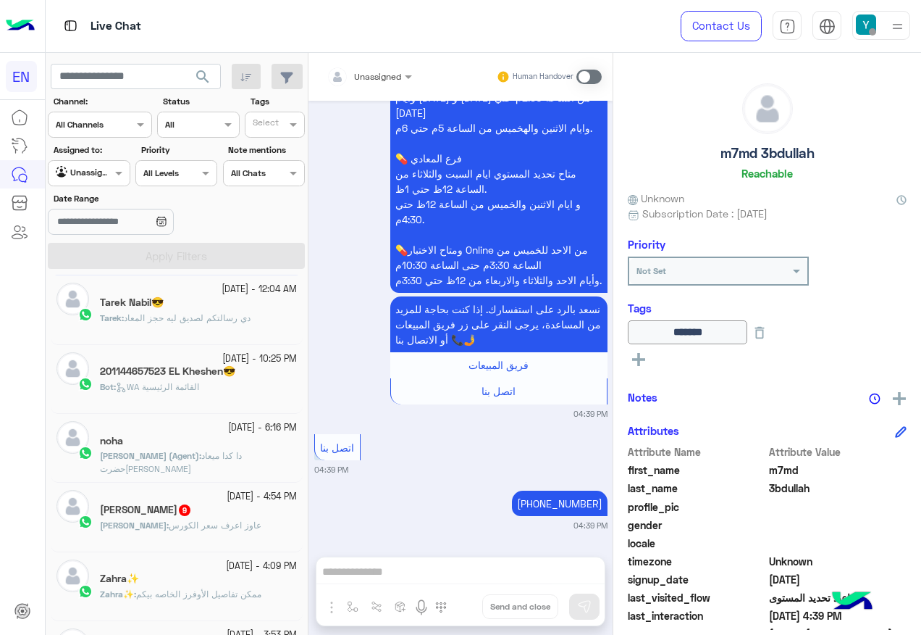
click at [209, 517] on div "Mohamed Fatoh 9" at bounding box center [198, 510] width 197 height 15
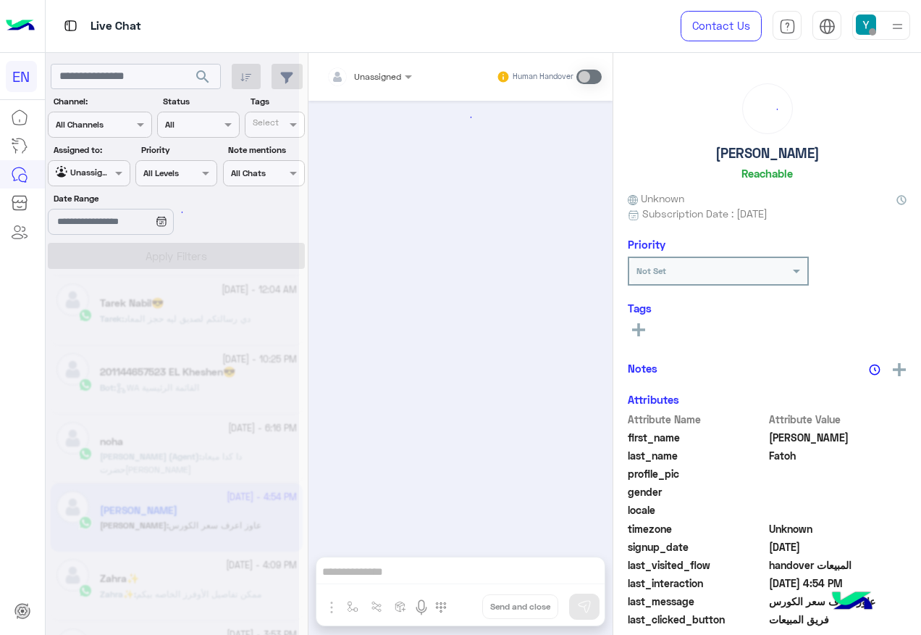
scroll to position [2132, 0]
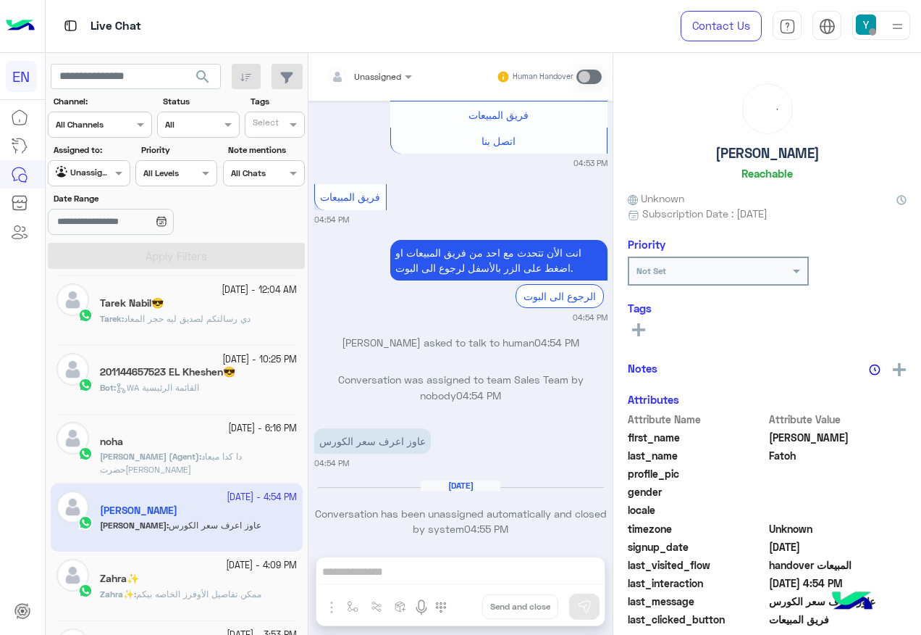
click at [382, 75] on div at bounding box center [369, 74] width 100 height 14
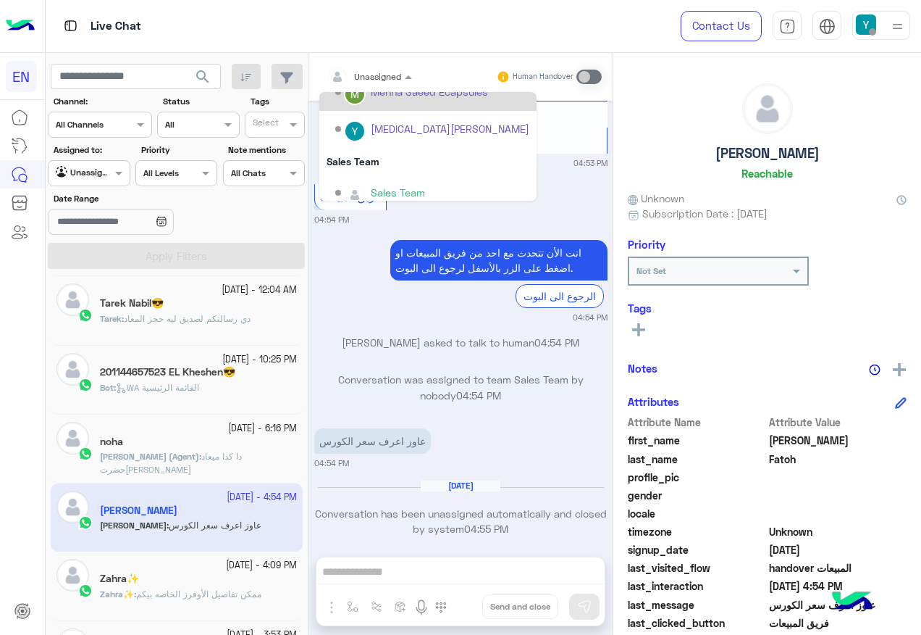
scroll to position [241, 0]
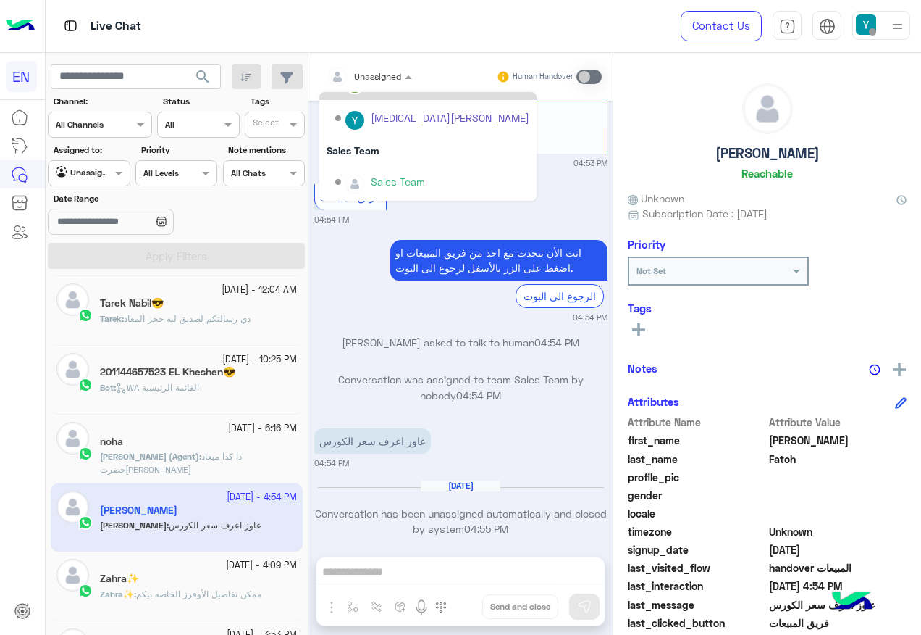
click at [353, 162] on div "Sales Team" at bounding box center [427, 150] width 217 height 27
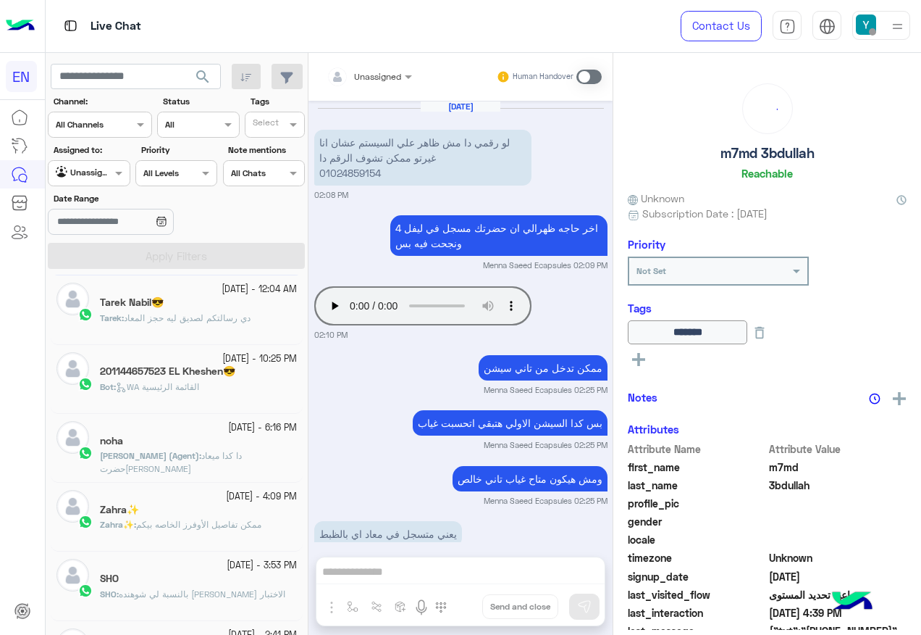
scroll to position [1342, 0]
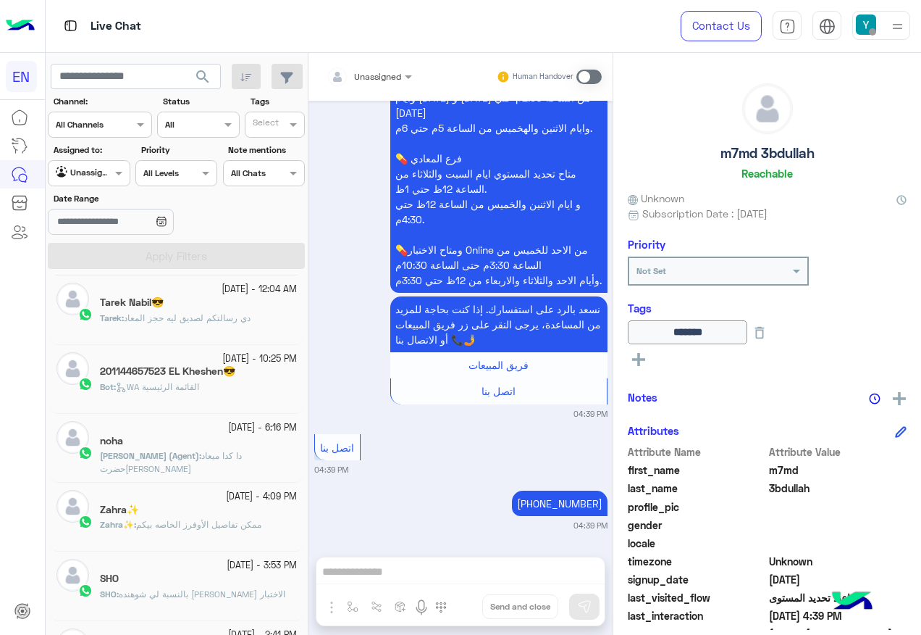
click at [219, 484] on div "11 October - 4:09 PM Zahra✨️ Zahra✨️ : ممكن تفاصيل الأوفرز الخاصه بيكم" at bounding box center [177, 516] width 252 height 69
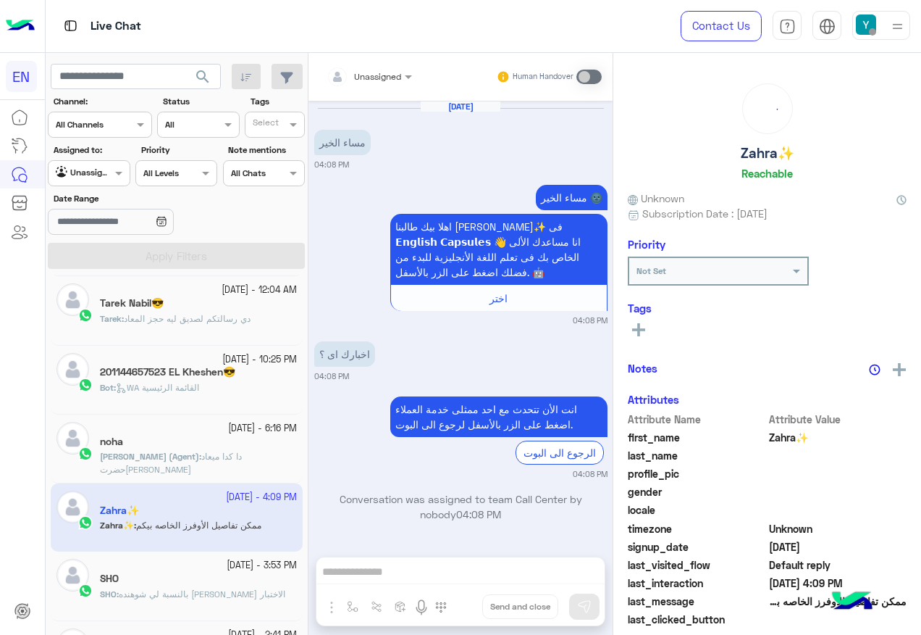
scroll to position [226, 0]
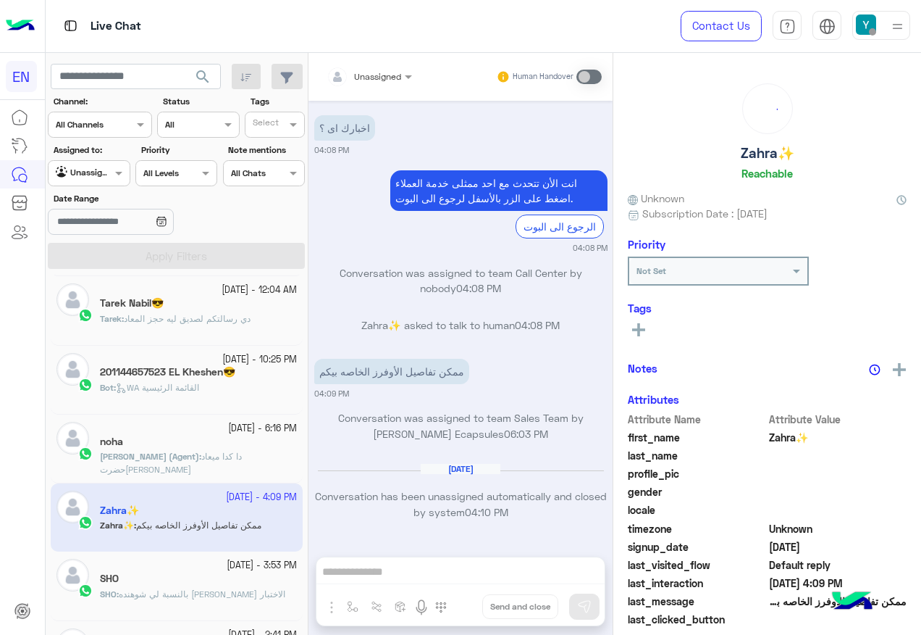
click at [357, 85] on div "Unassigned" at bounding box center [364, 76] width 75 height 29
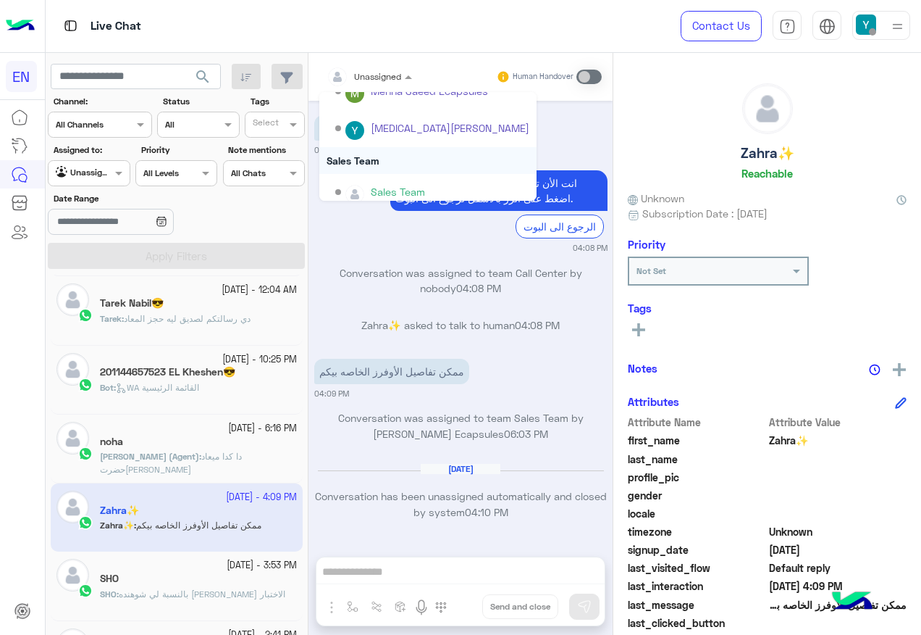
scroll to position [241, 0]
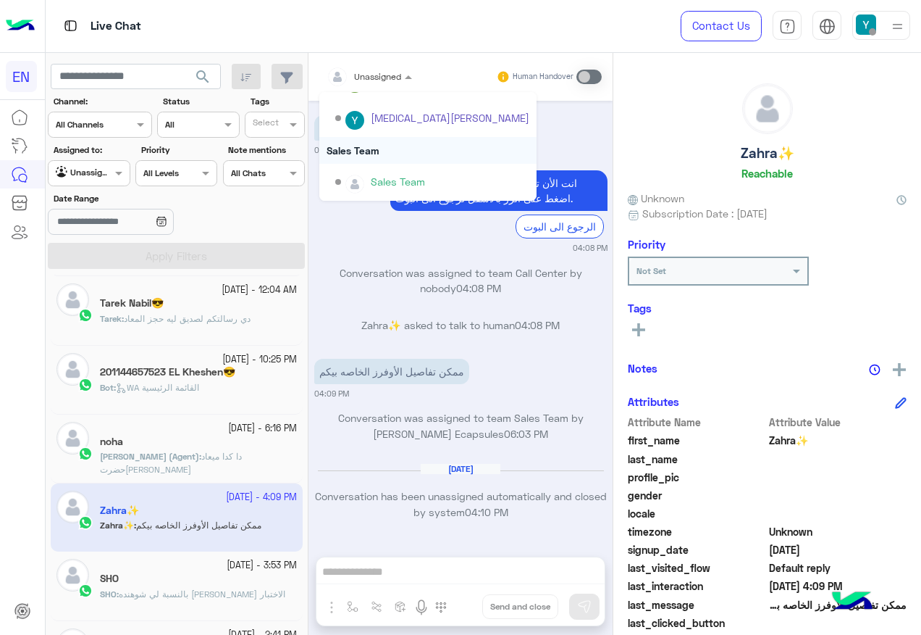
click at [377, 162] on div "Sales Team" at bounding box center [427, 150] width 217 height 27
